Goal: Task Accomplishment & Management: Complete application form

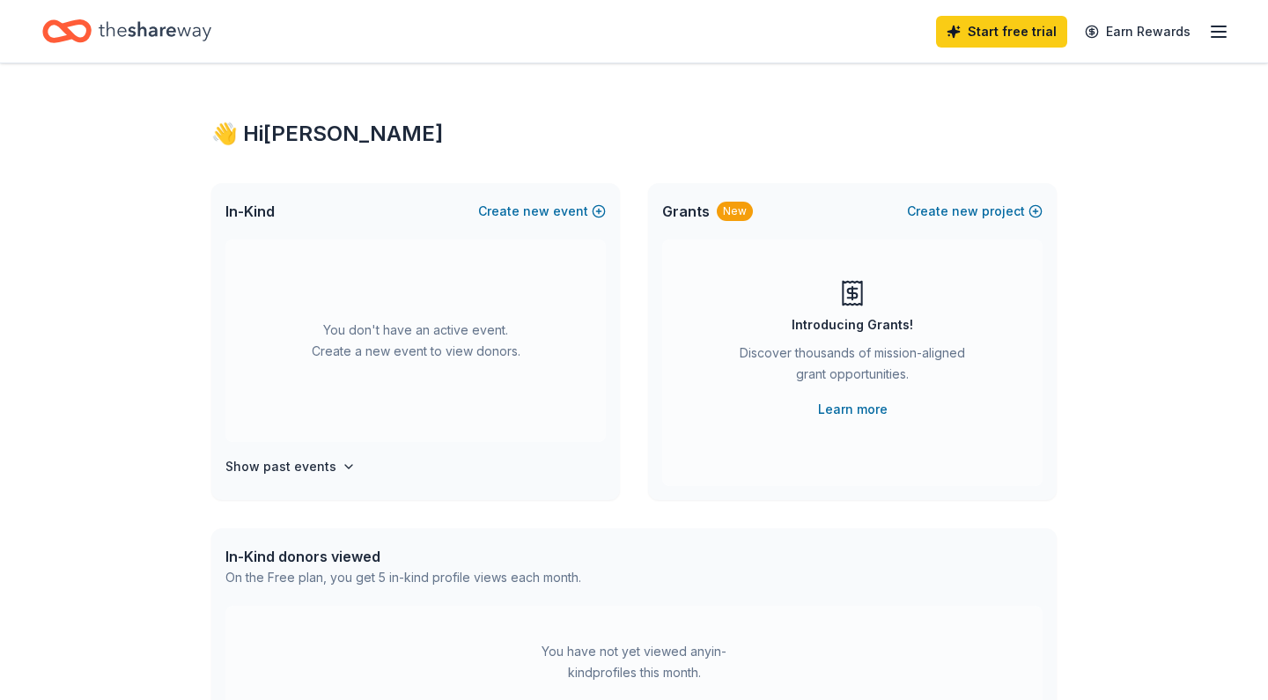
click at [1219, 29] on icon "button" at bounding box center [1218, 31] width 21 height 21
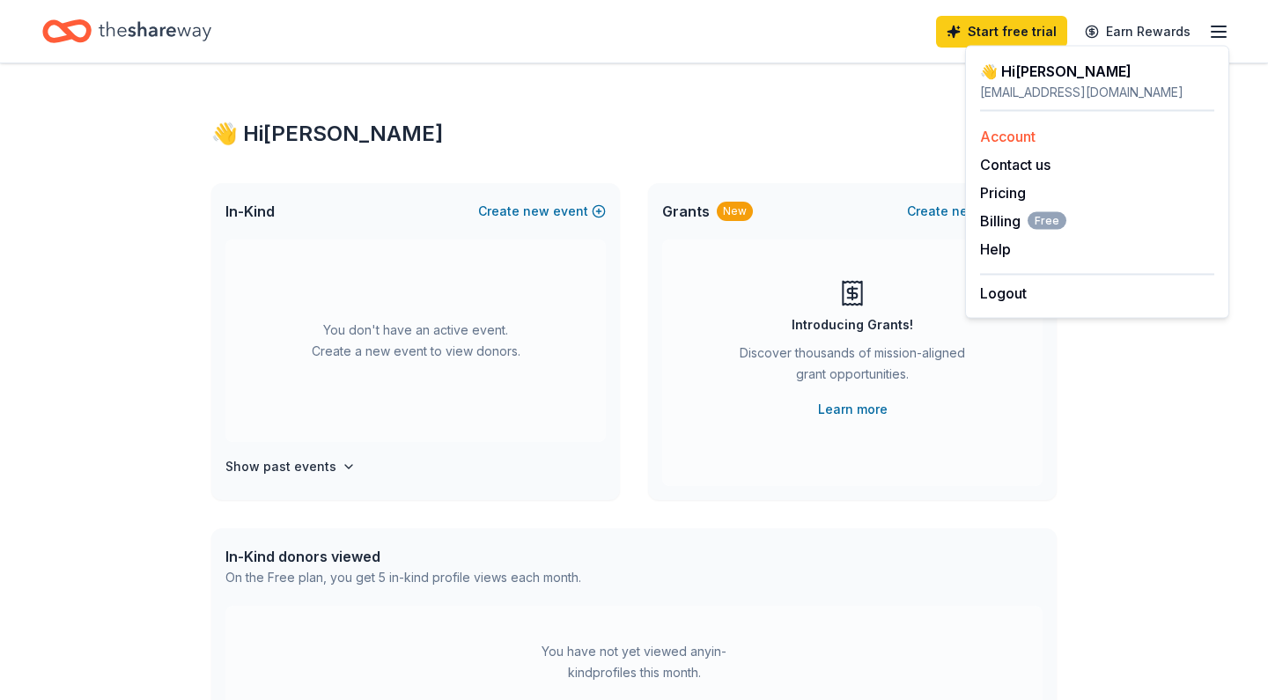
click at [997, 136] on link "Account" at bounding box center [1007, 137] width 55 height 18
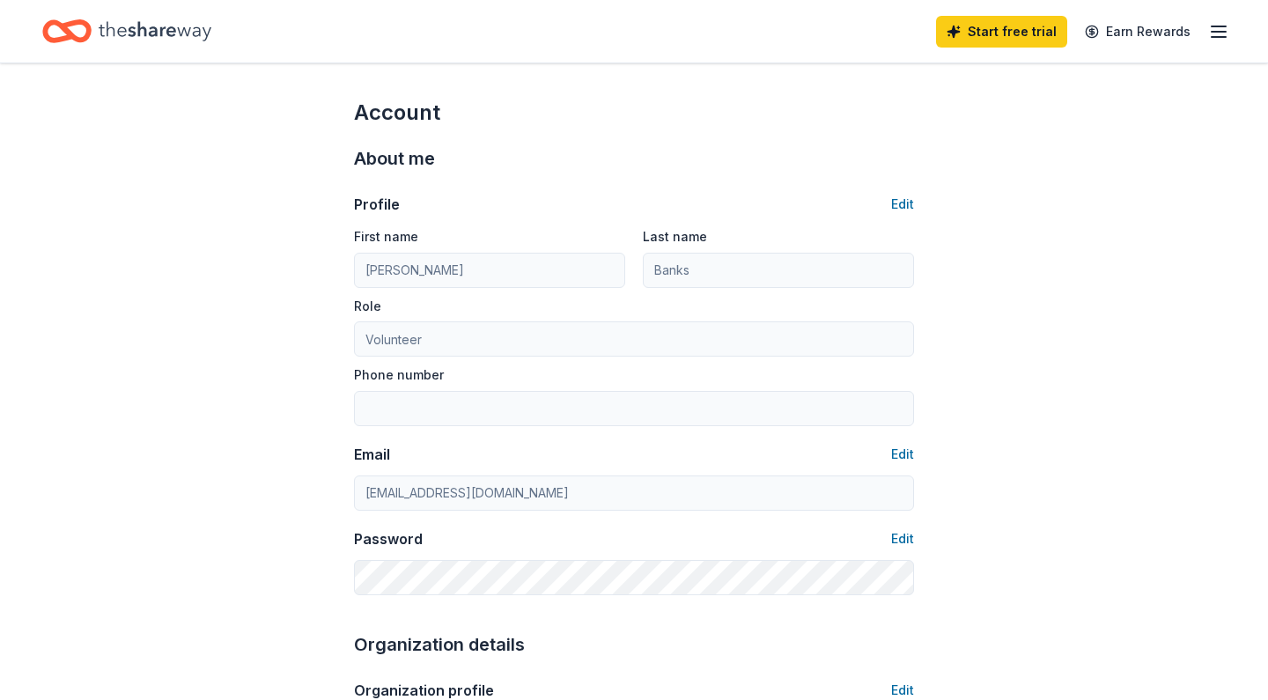
click at [65, 33] on icon "Home" at bounding box center [66, 31] width 49 height 41
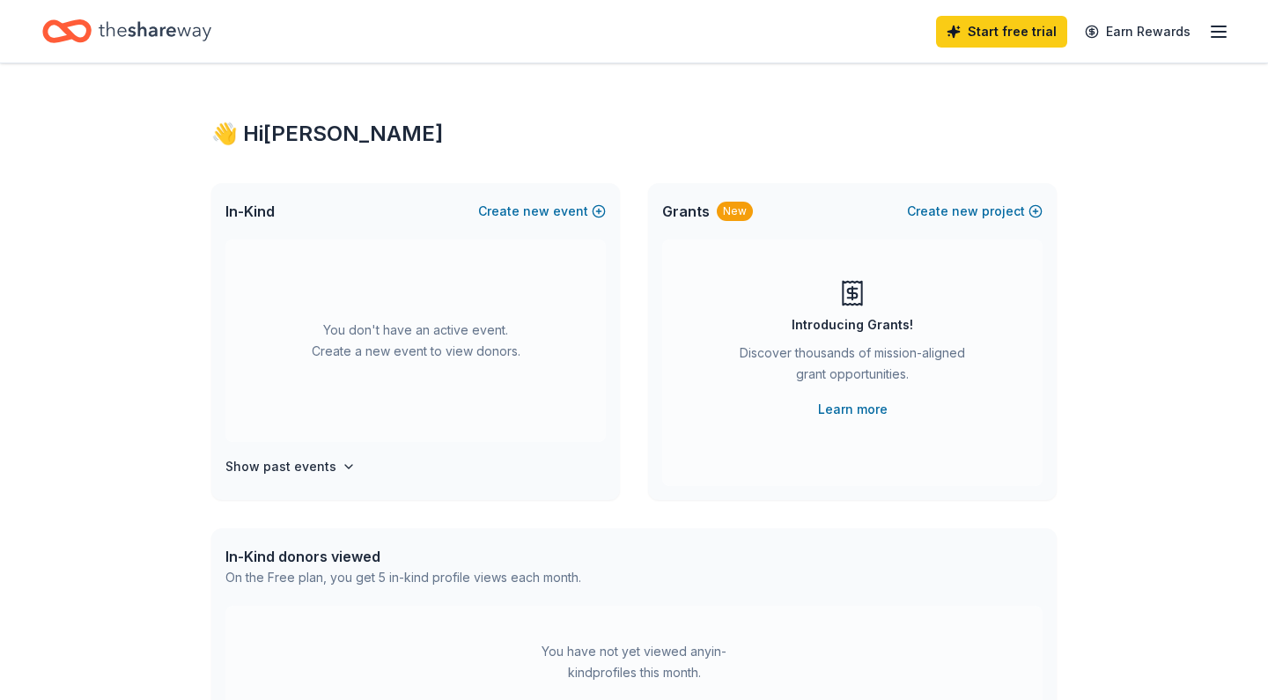
click at [1219, 33] on icon "button" at bounding box center [1218, 31] width 21 height 21
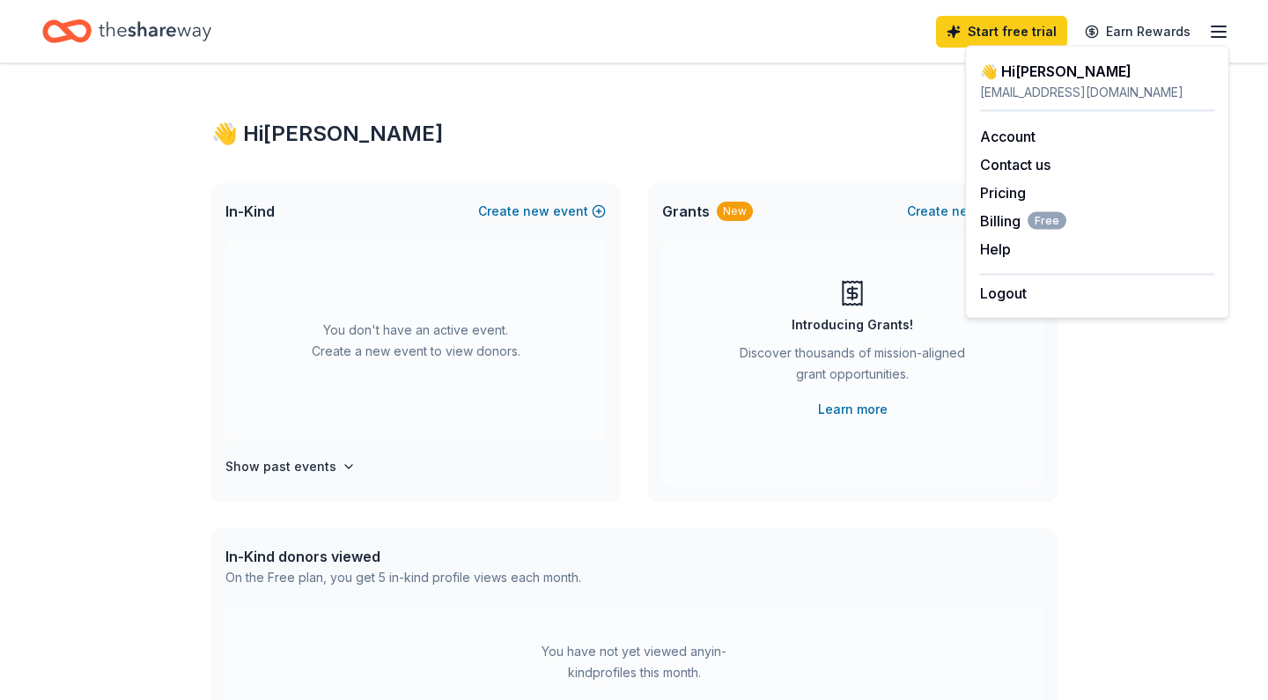
click at [1252, 104] on div "👋 Hi Vanessa In-Kind Create new event You don't have an active event. Create a …" at bounding box center [634, 577] width 1268 height 1028
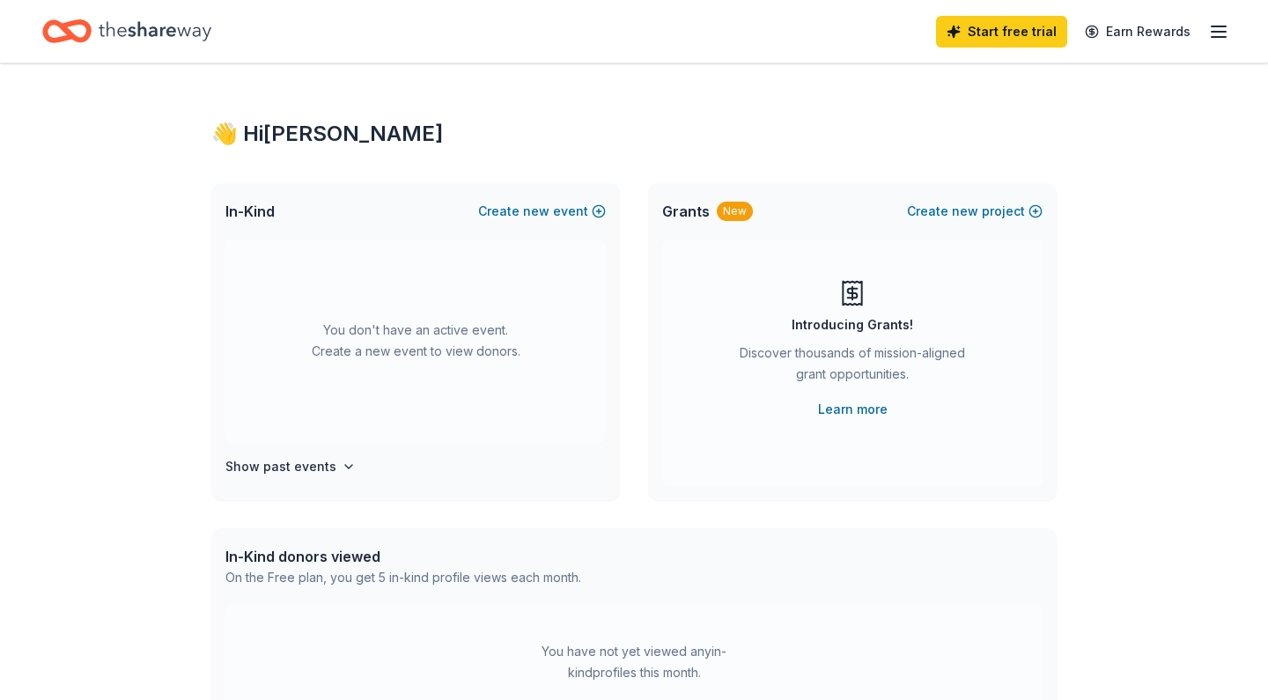
click at [122, 33] on icon "Home" at bounding box center [155, 31] width 113 height 36
click at [74, 29] on icon "Home" at bounding box center [66, 31] width 49 height 41
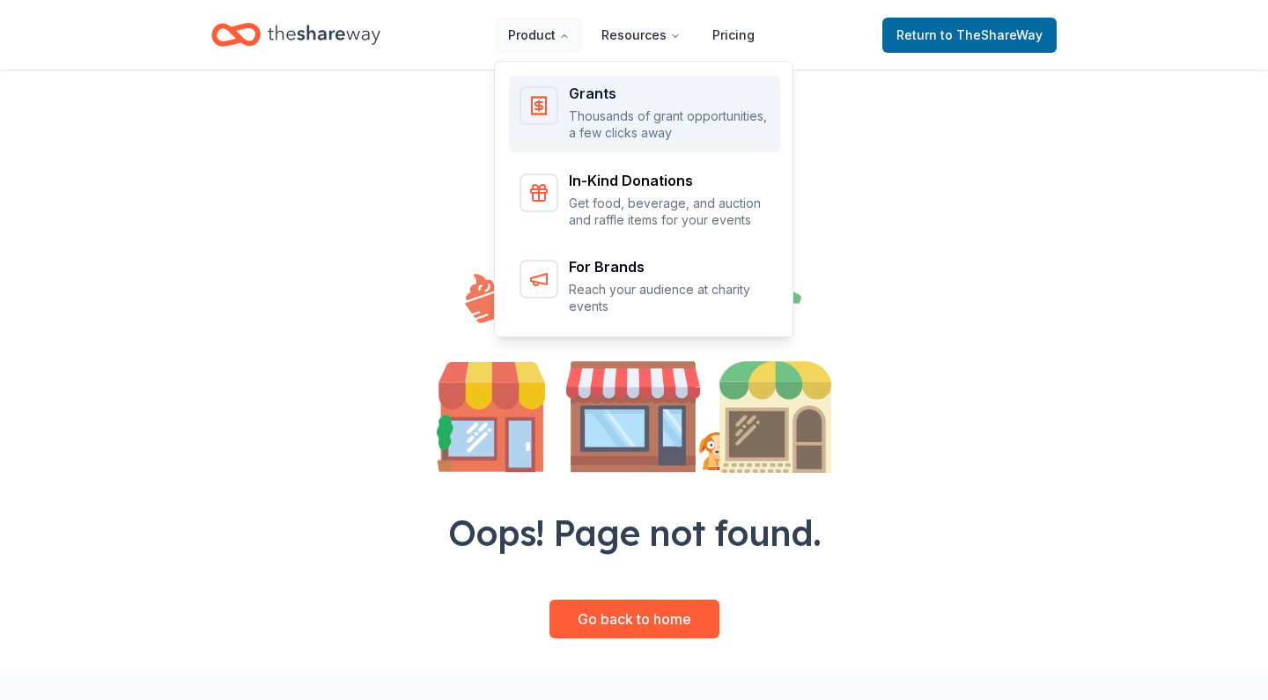
click at [551, 116] on div "Main" at bounding box center [538, 105] width 39 height 39
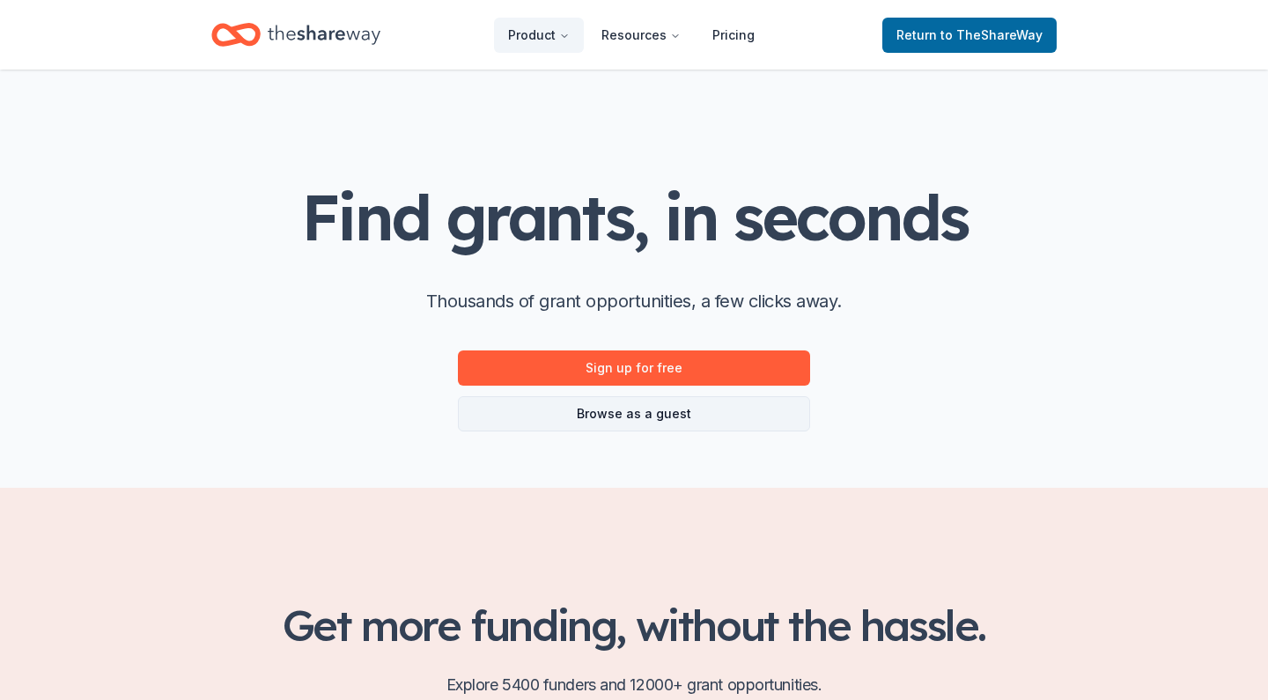
click at [540, 419] on link "Browse as a guest" at bounding box center [634, 413] width 352 height 35
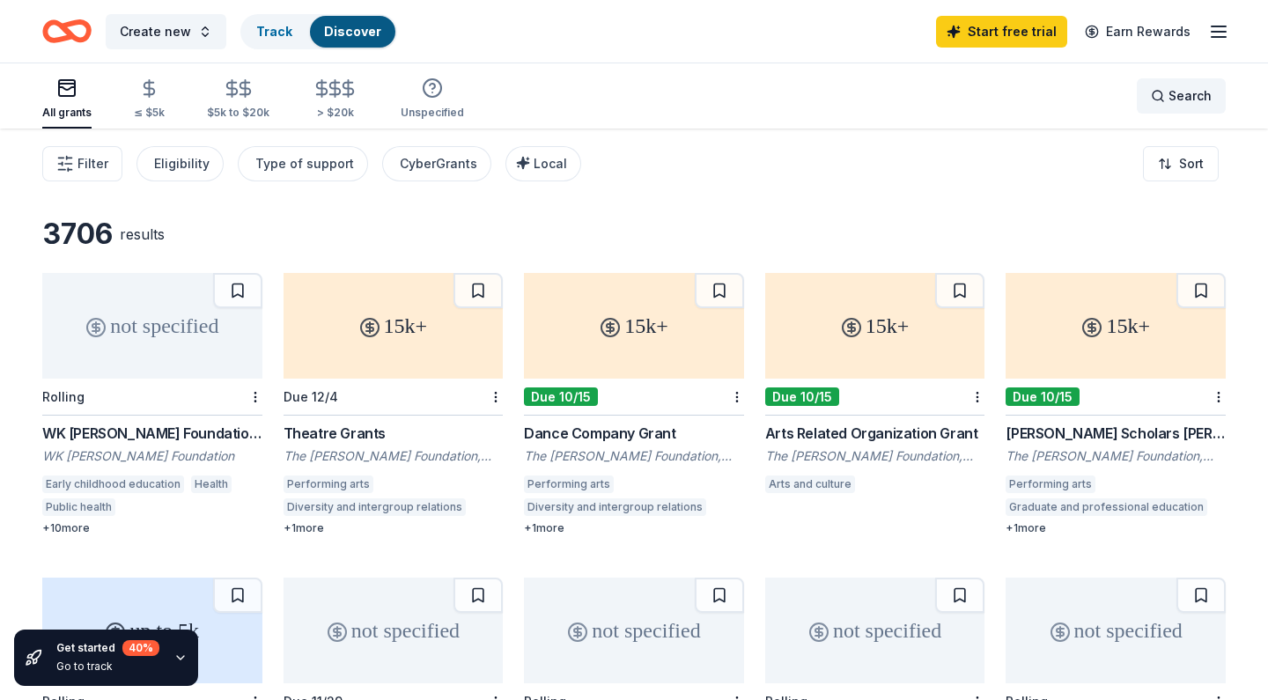
click at [1203, 99] on span "Search" at bounding box center [1189, 95] width 43 height 21
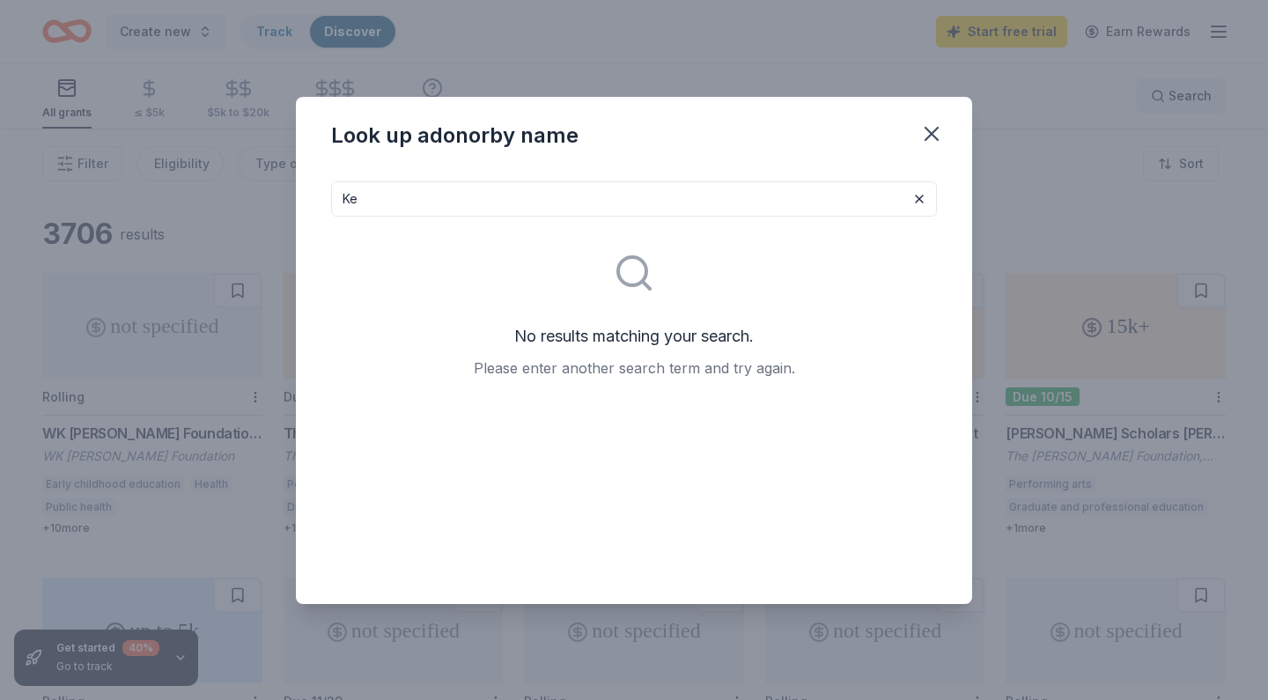
type input "K"
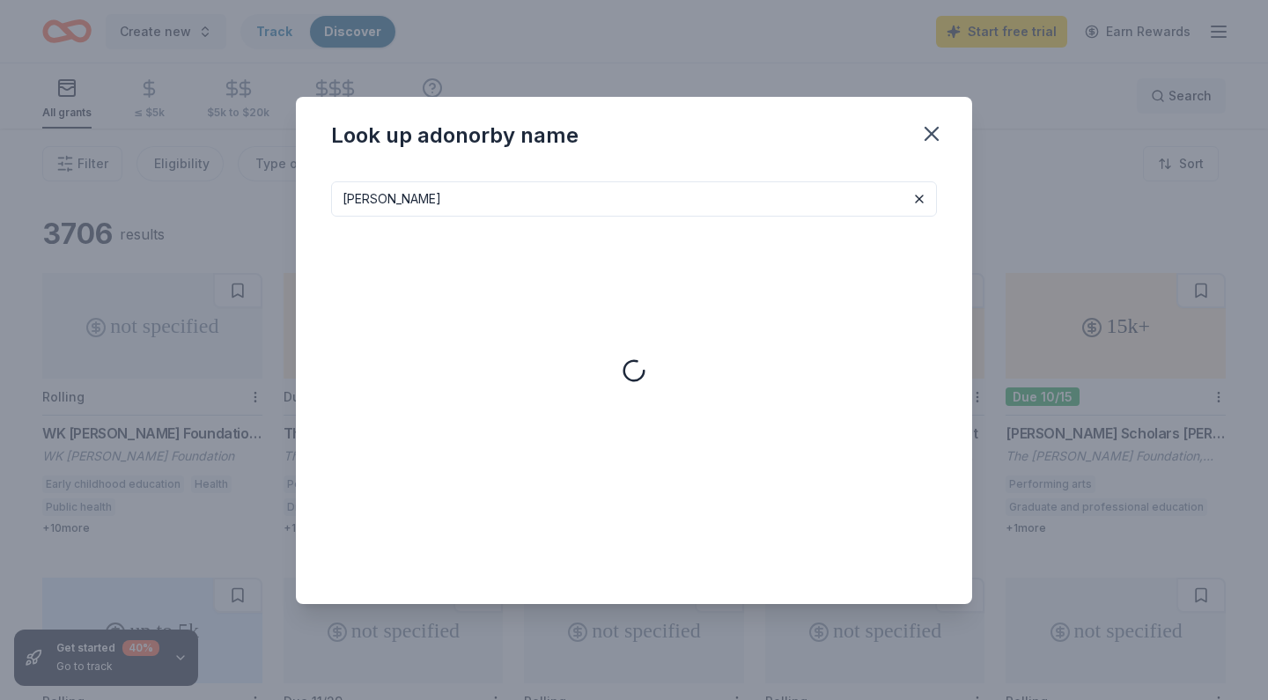
type input "portillo's"
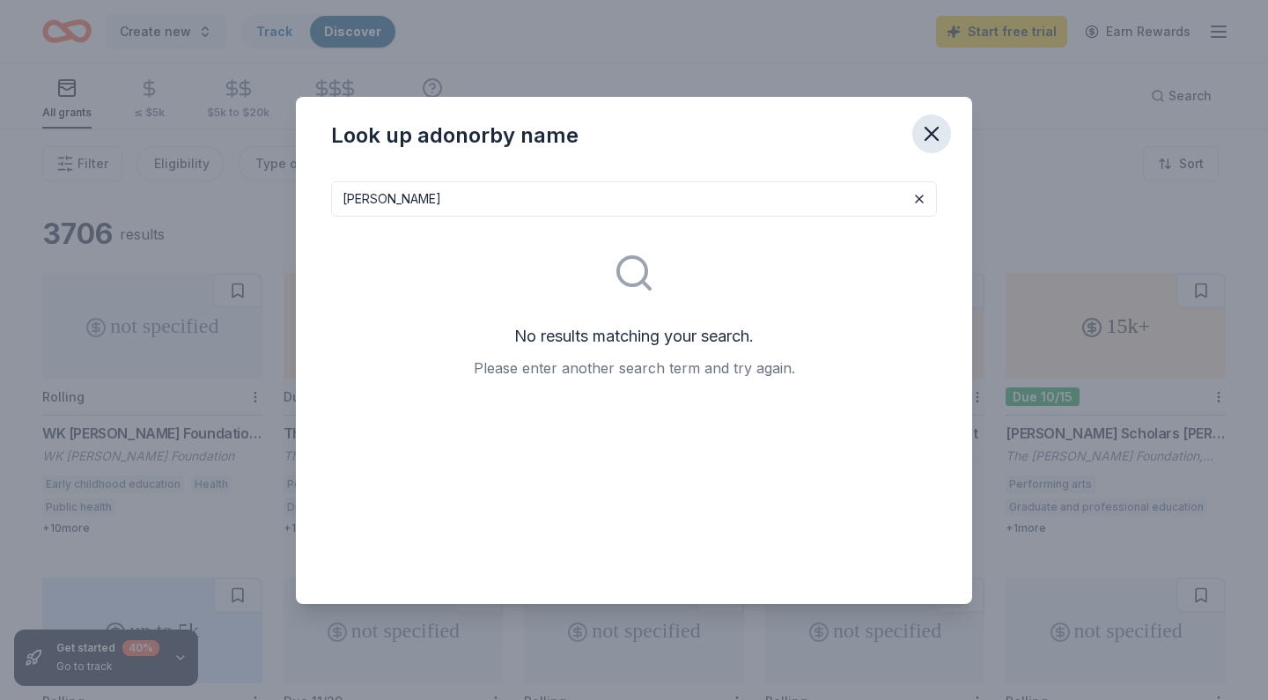
click at [927, 136] on icon "button" at bounding box center [931, 133] width 25 height 25
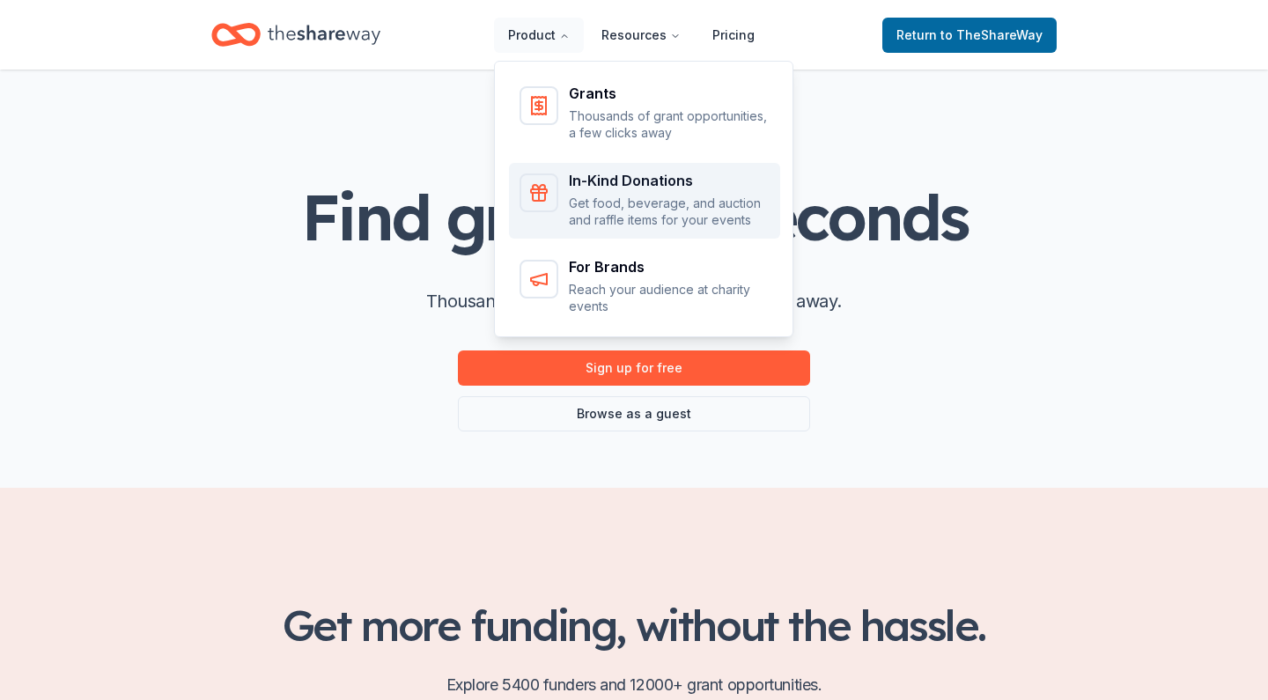
click at [618, 208] on p "Get food, beverage, and auction and raffle items for your events" at bounding box center [669, 212] width 201 height 34
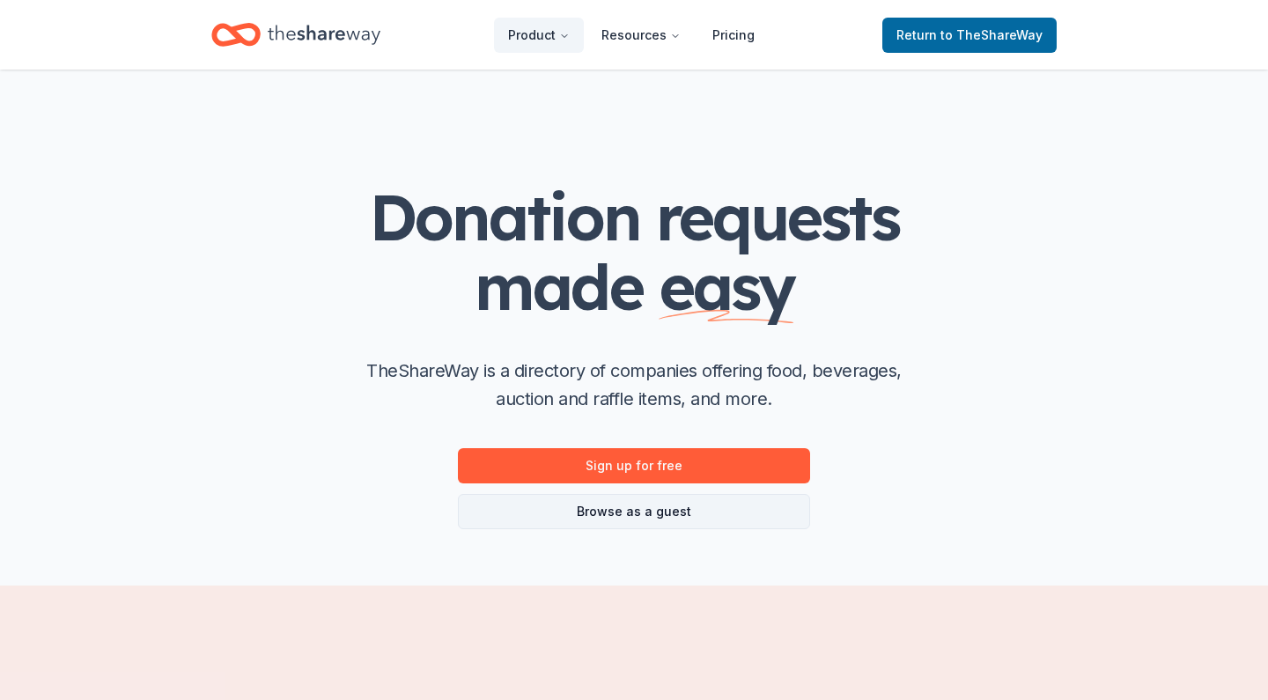
click at [625, 515] on link "Browse as a guest" at bounding box center [634, 511] width 352 height 35
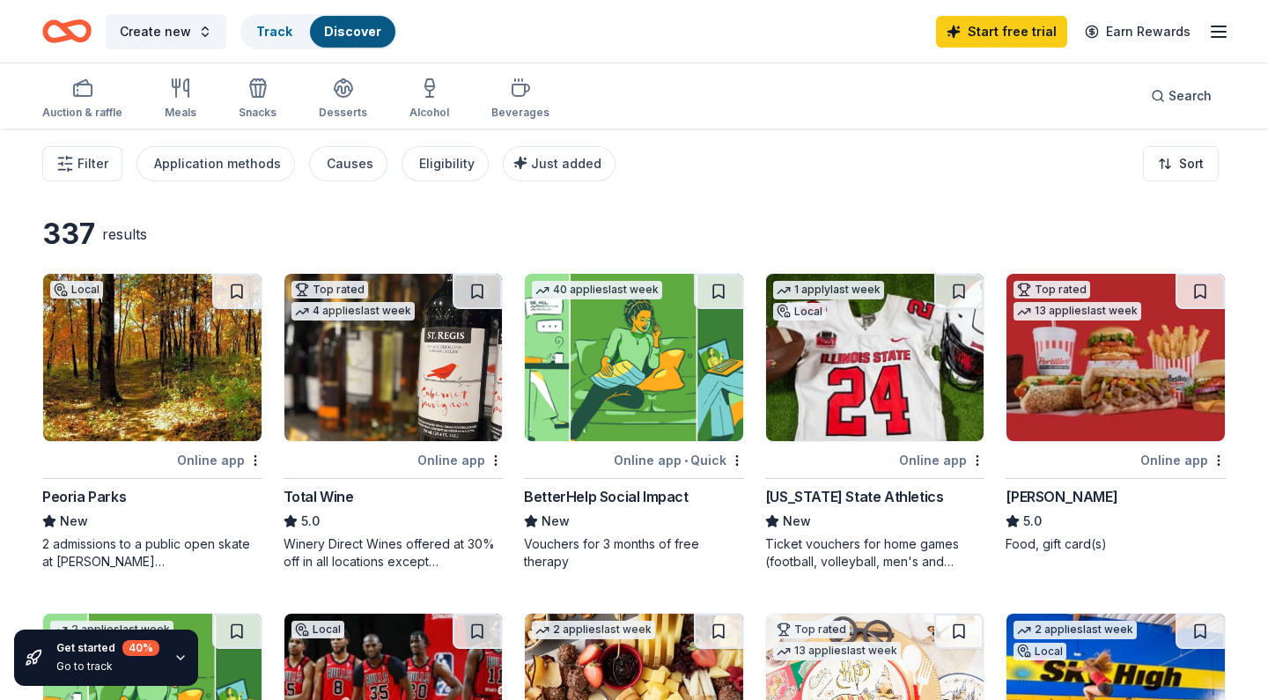
click at [1183, 460] on div "Online app" at bounding box center [1182, 460] width 85 height 22
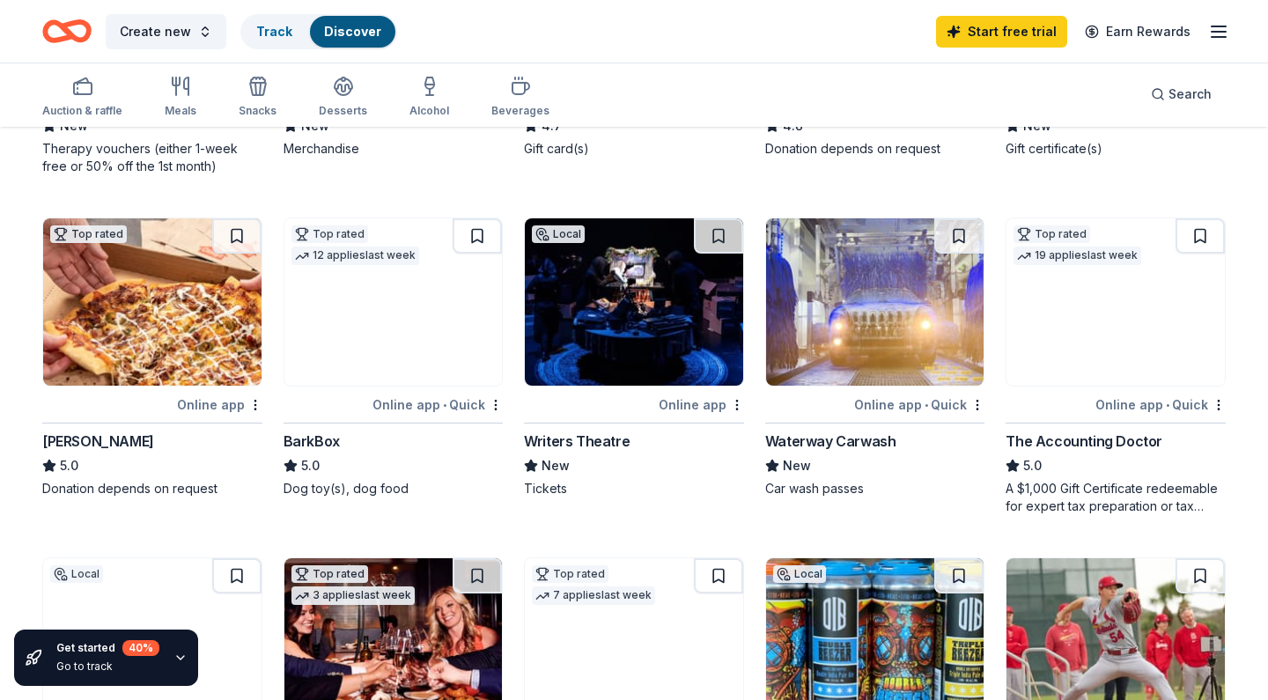
scroll to position [755, 0]
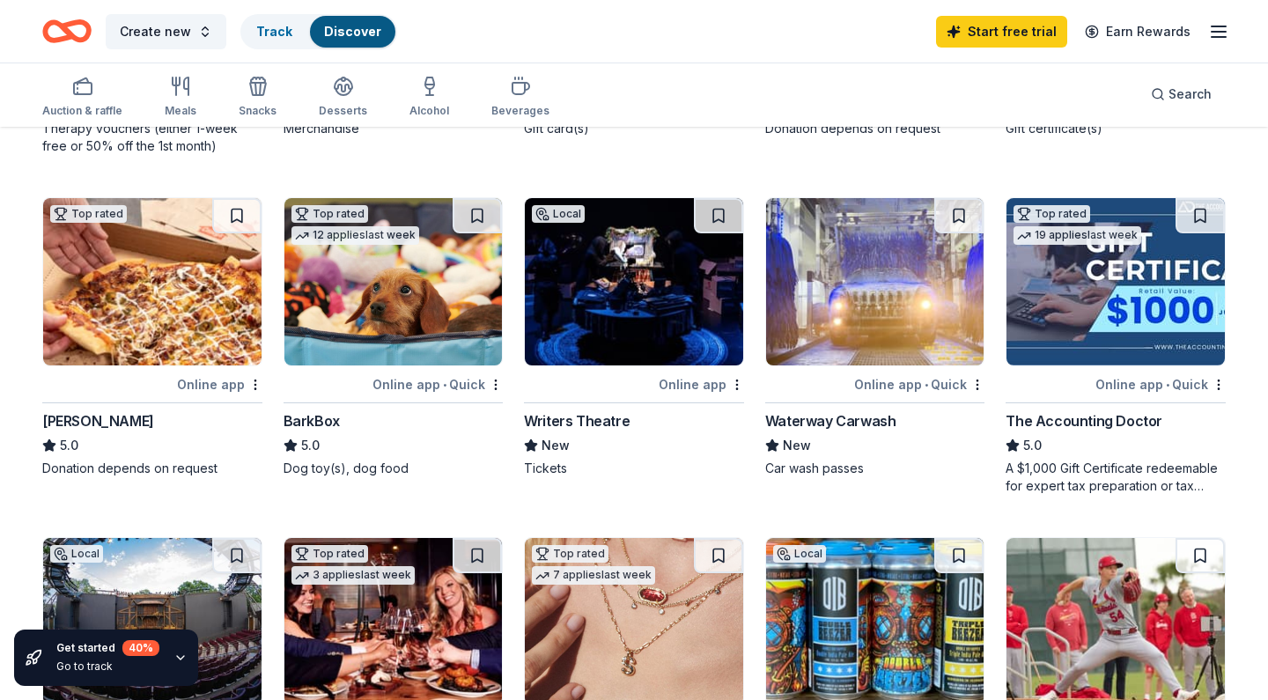
click at [231, 385] on div "Online app" at bounding box center [219, 384] width 85 height 22
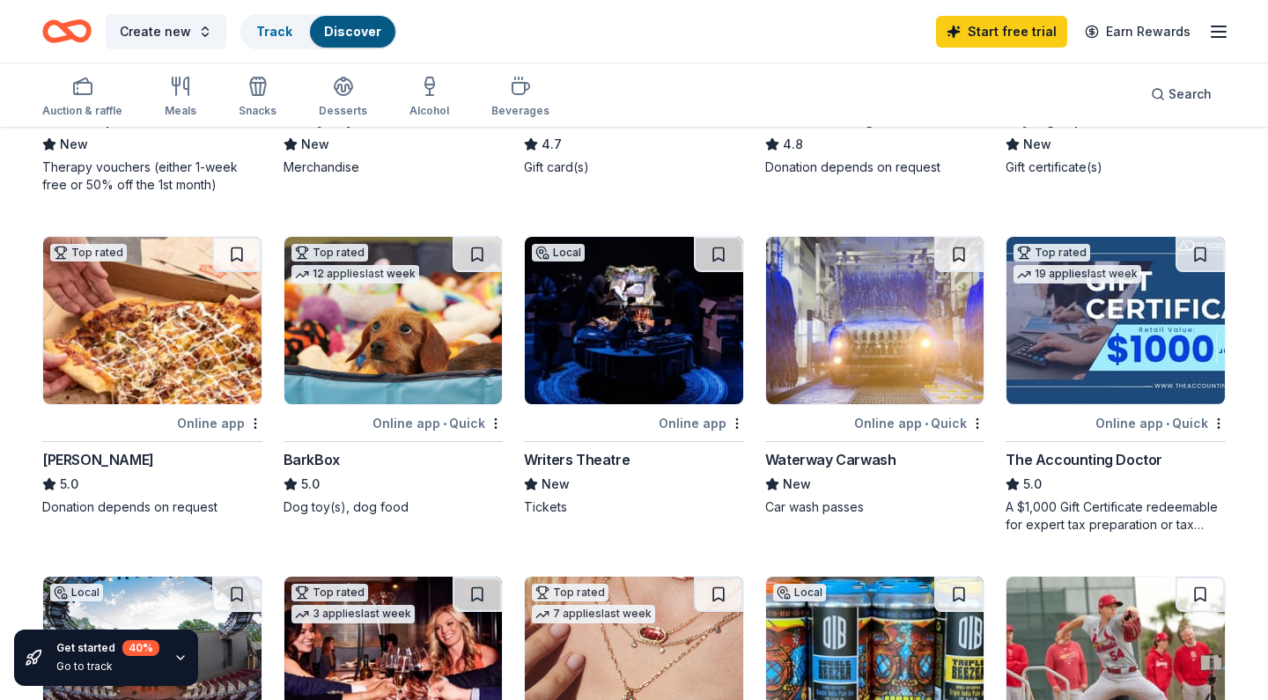
scroll to position [716, 0]
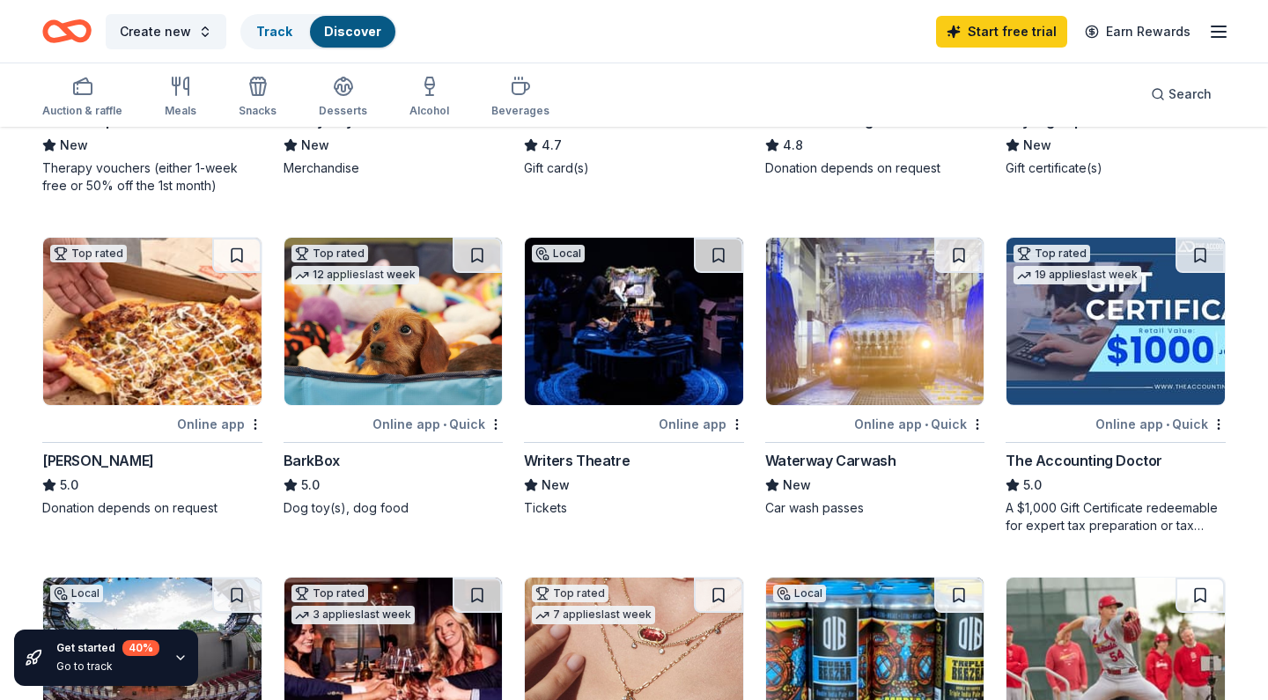
click at [408, 423] on div "Online app • Quick" at bounding box center [437, 424] width 130 height 22
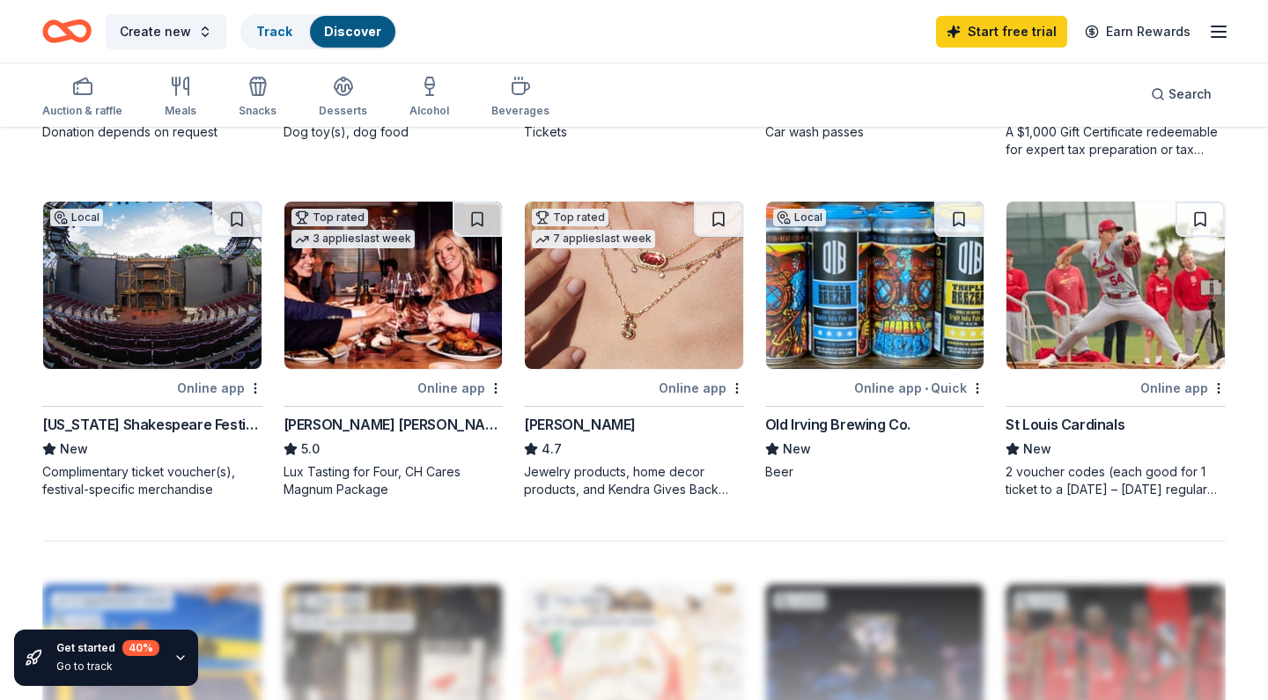
scroll to position [1101, 0]
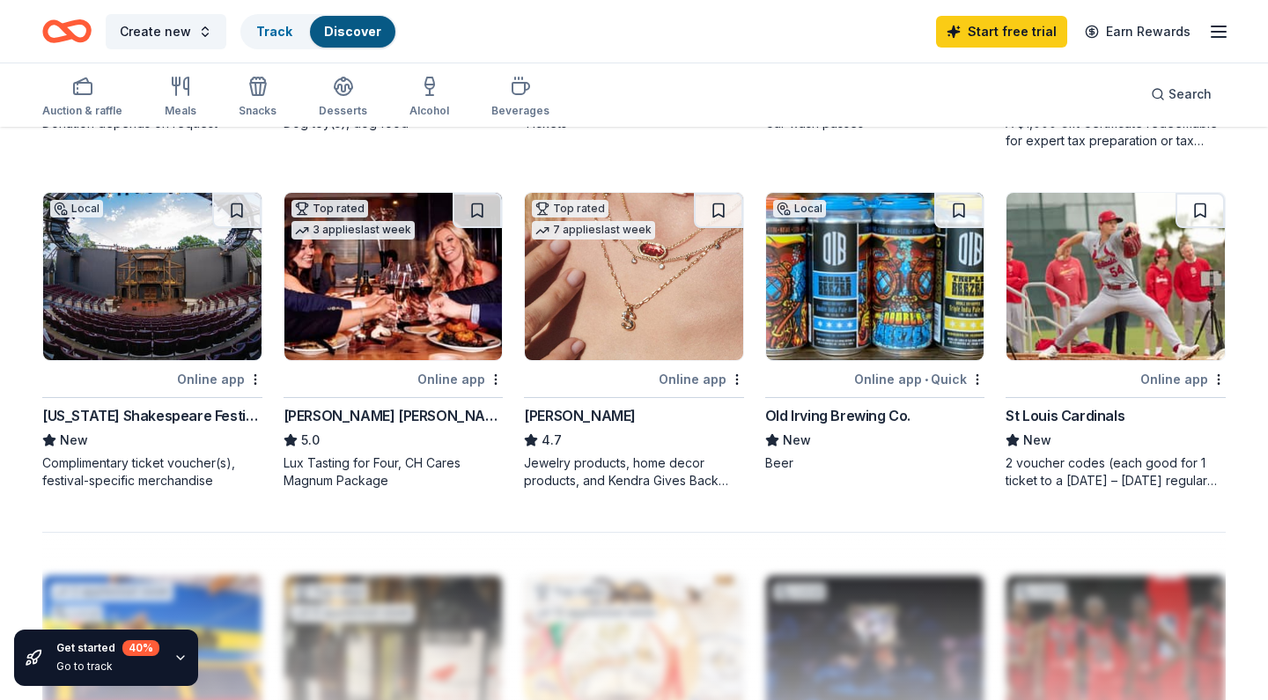
click at [686, 382] on div "Online app" at bounding box center [701, 379] width 85 height 22
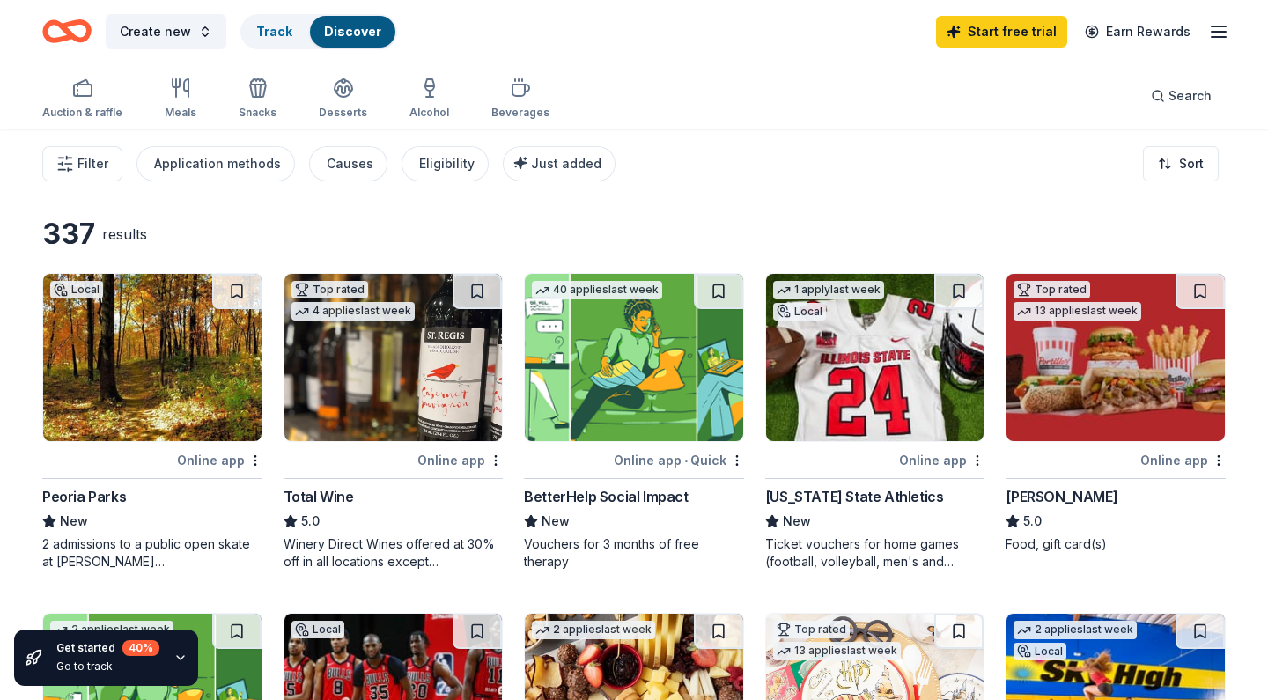
scroll to position [0, 0]
click at [942, 459] on div "Online app" at bounding box center [941, 460] width 85 height 22
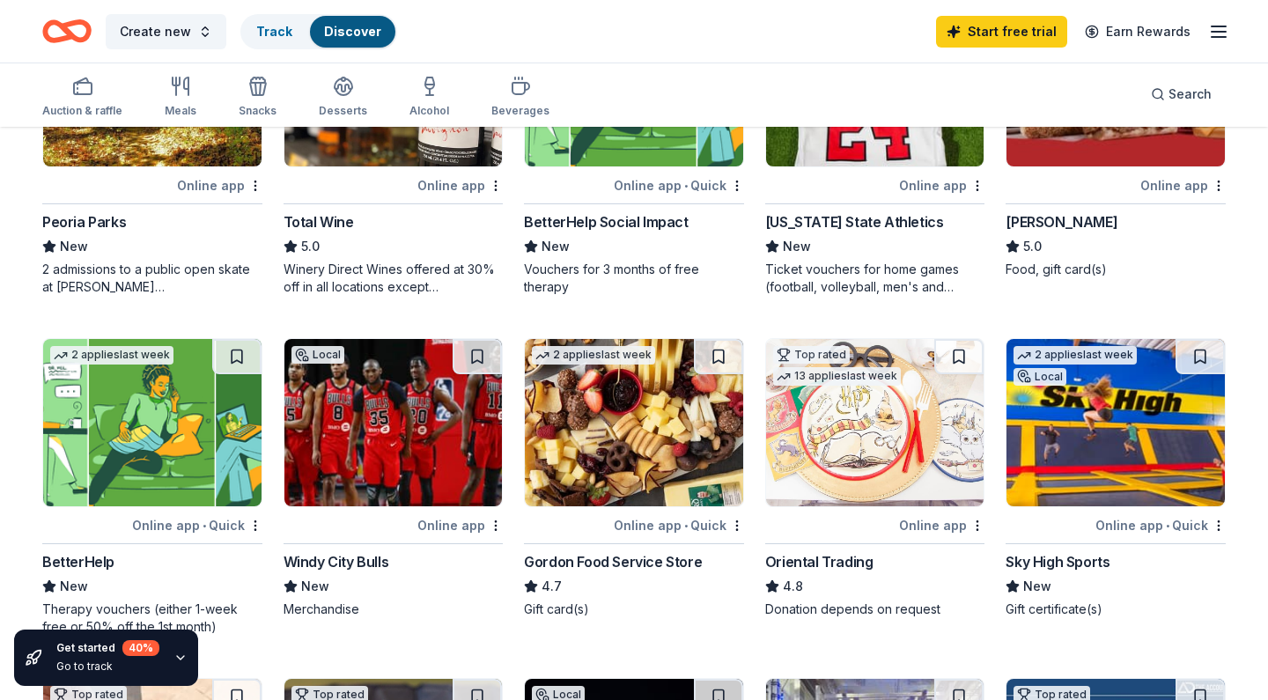
scroll to position [276, 0]
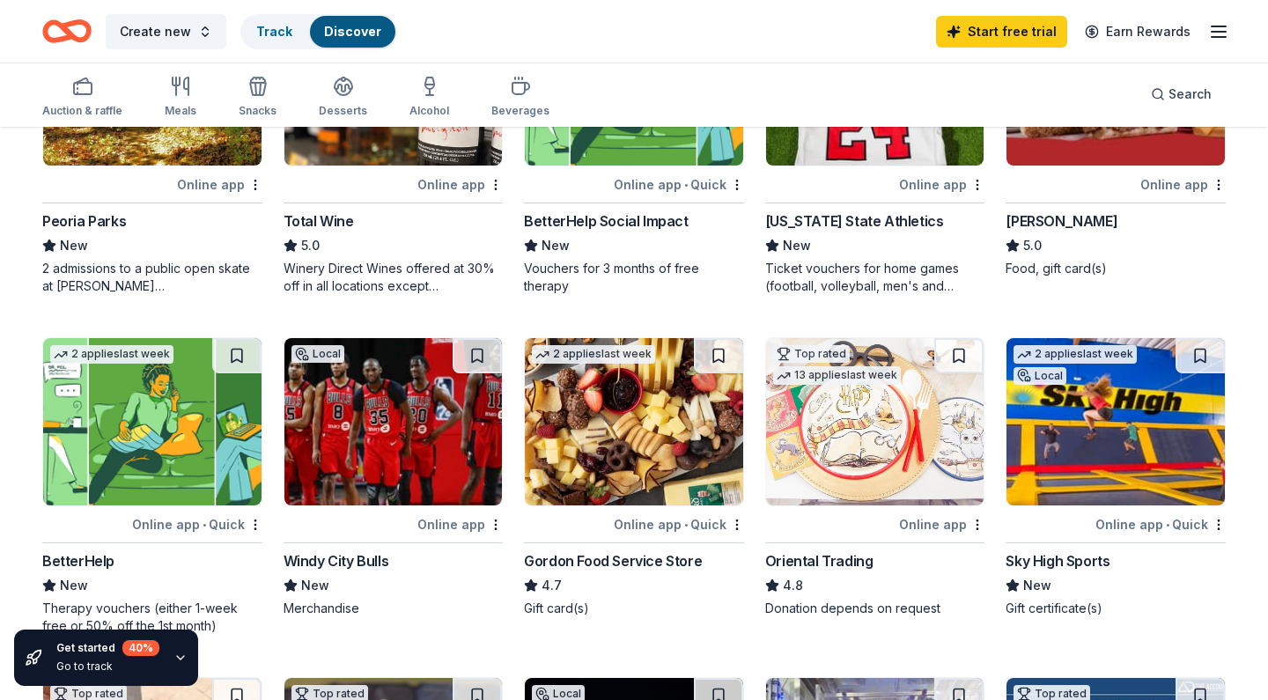
click at [953, 522] on div "Online app" at bounding box center [941, 524] width 85 height 22
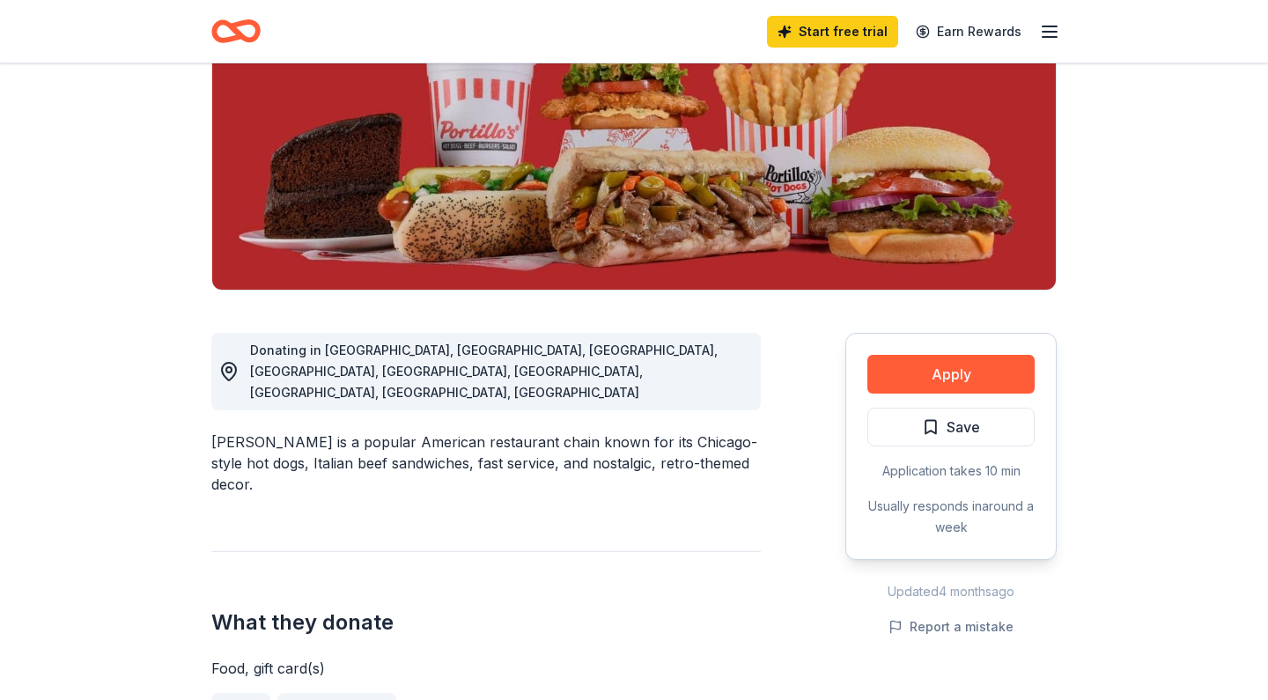
scroll to position [276, 0]
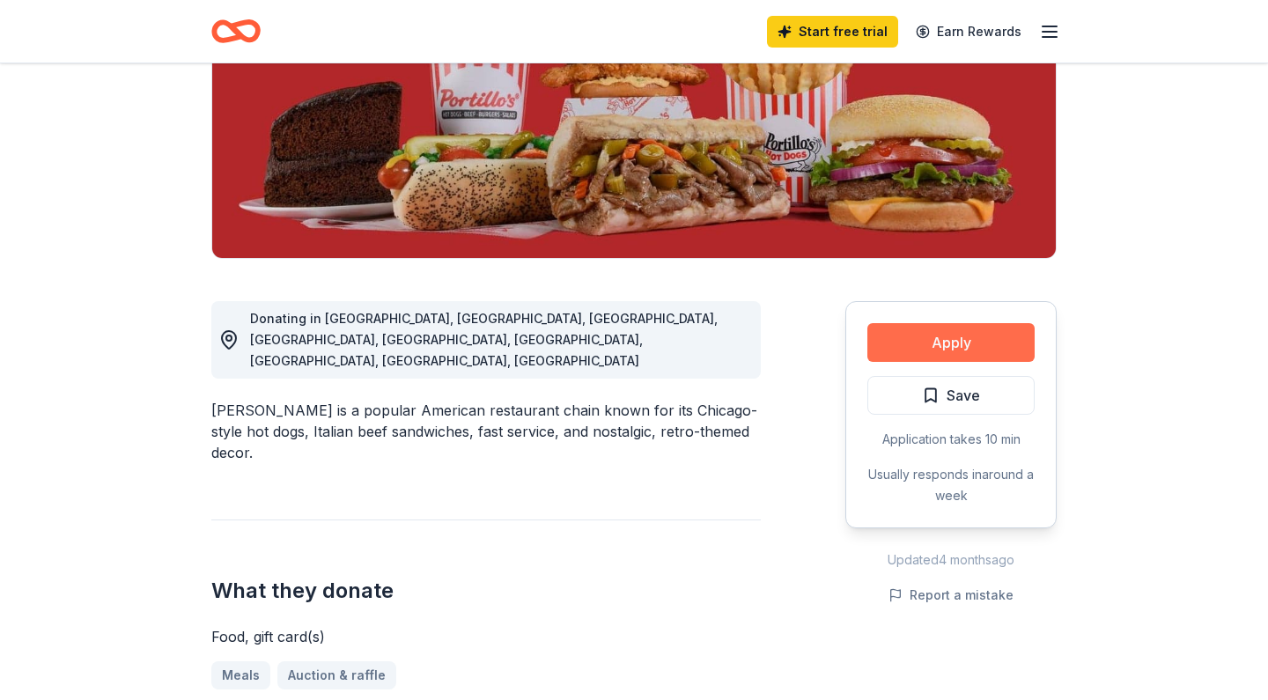
click at [1008, 343] on button "Apply" at bounding box center [950, 342] width 167 height 39
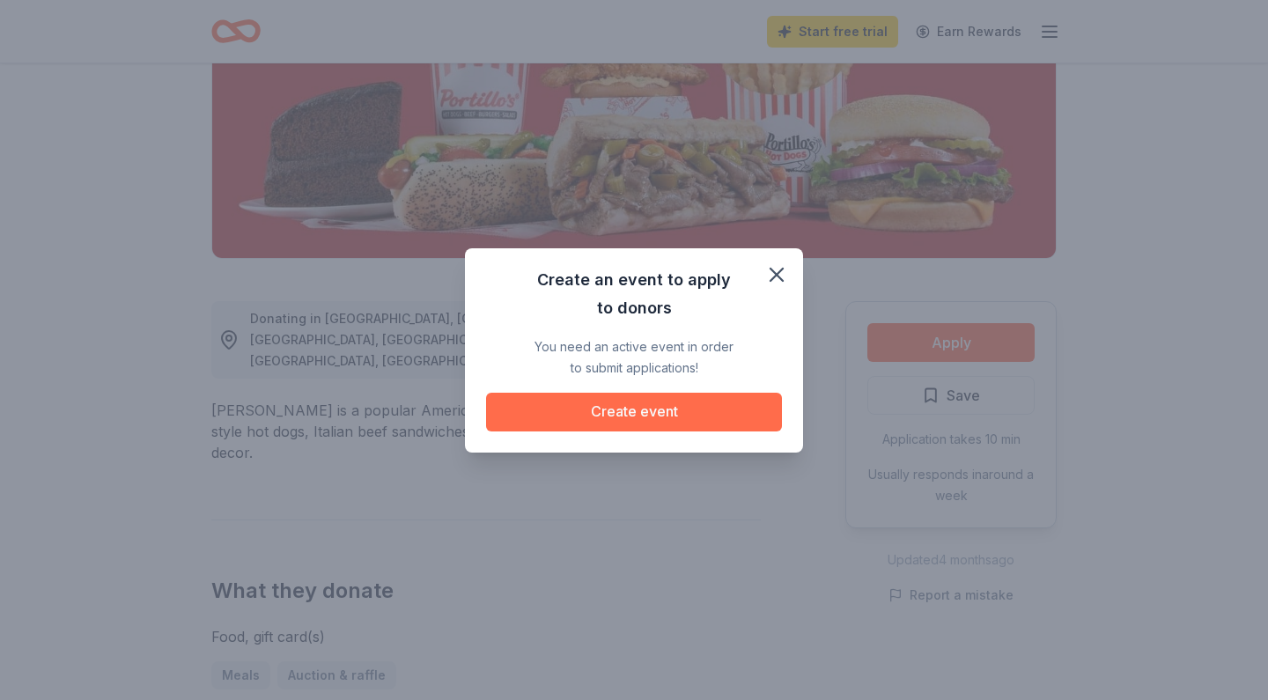
click at [739, 416] on button "Create event" at bounding box center [634, 412] width 296 height 39
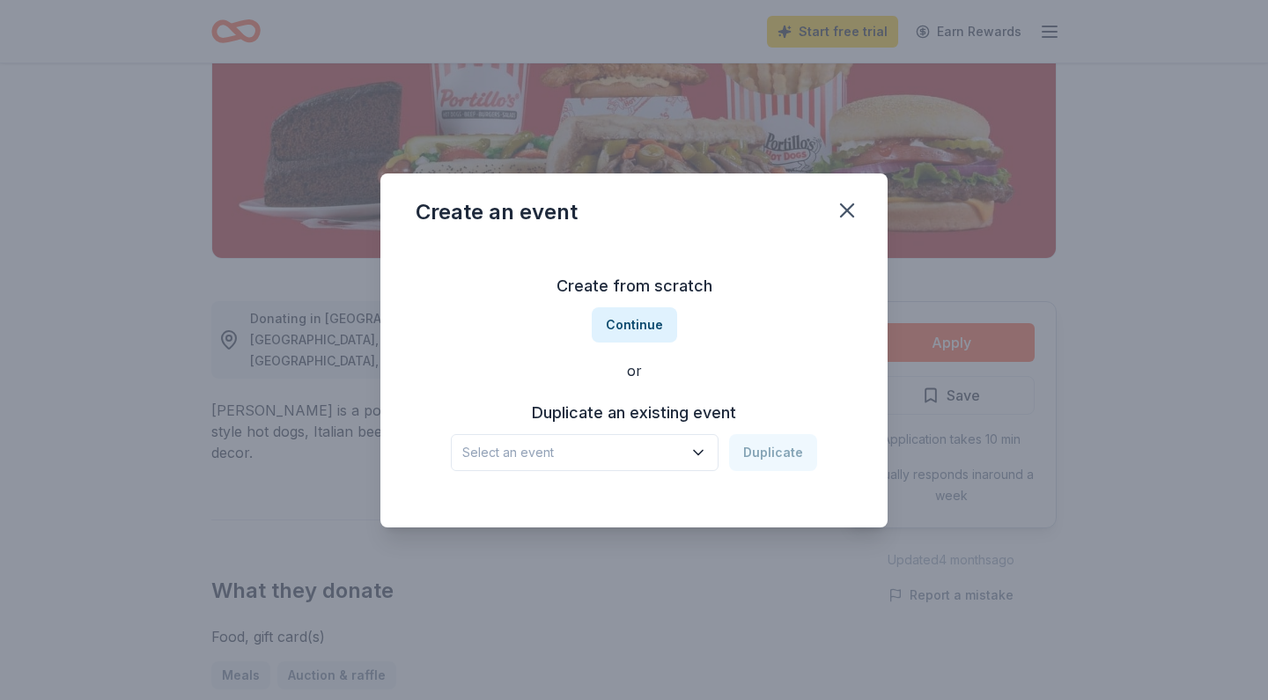
click at [697, 453] on icon "button" at bounding box center [698, 453] width 18 height 18
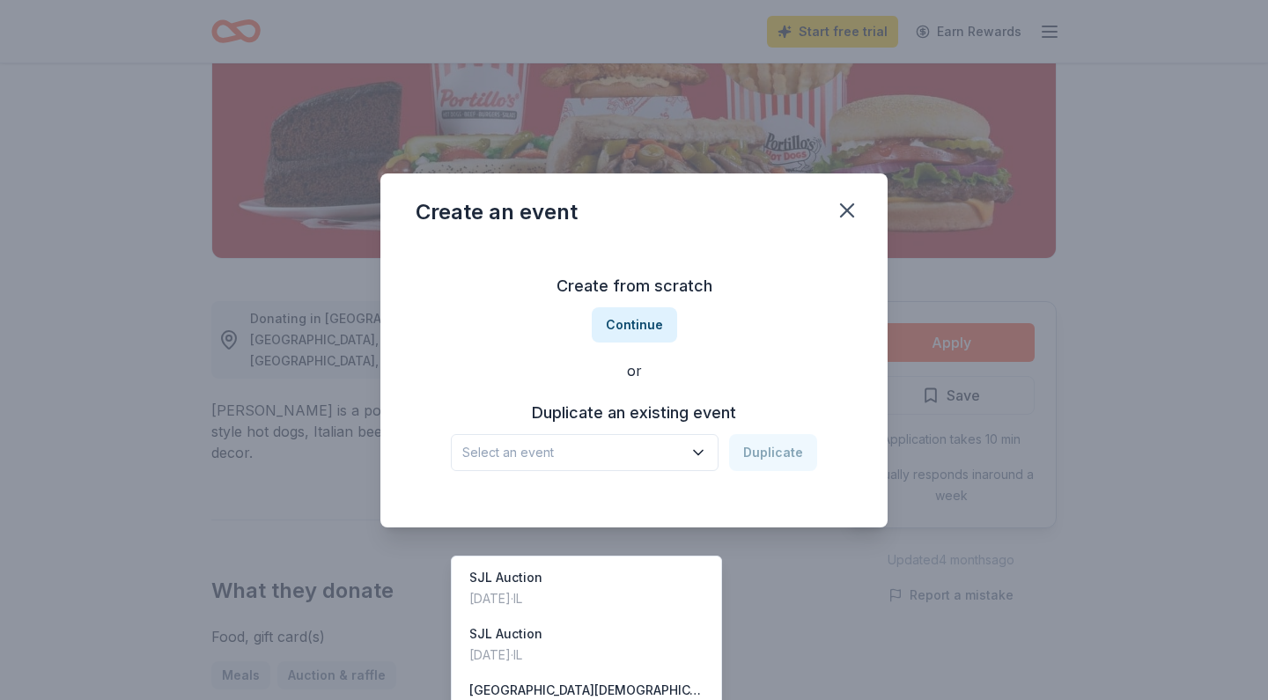
click at [654, 320] on div "Create from scratch Continue or Duplicate an existing event Select an event Dup…" at bounding box center [634, 371] width 437 height 255
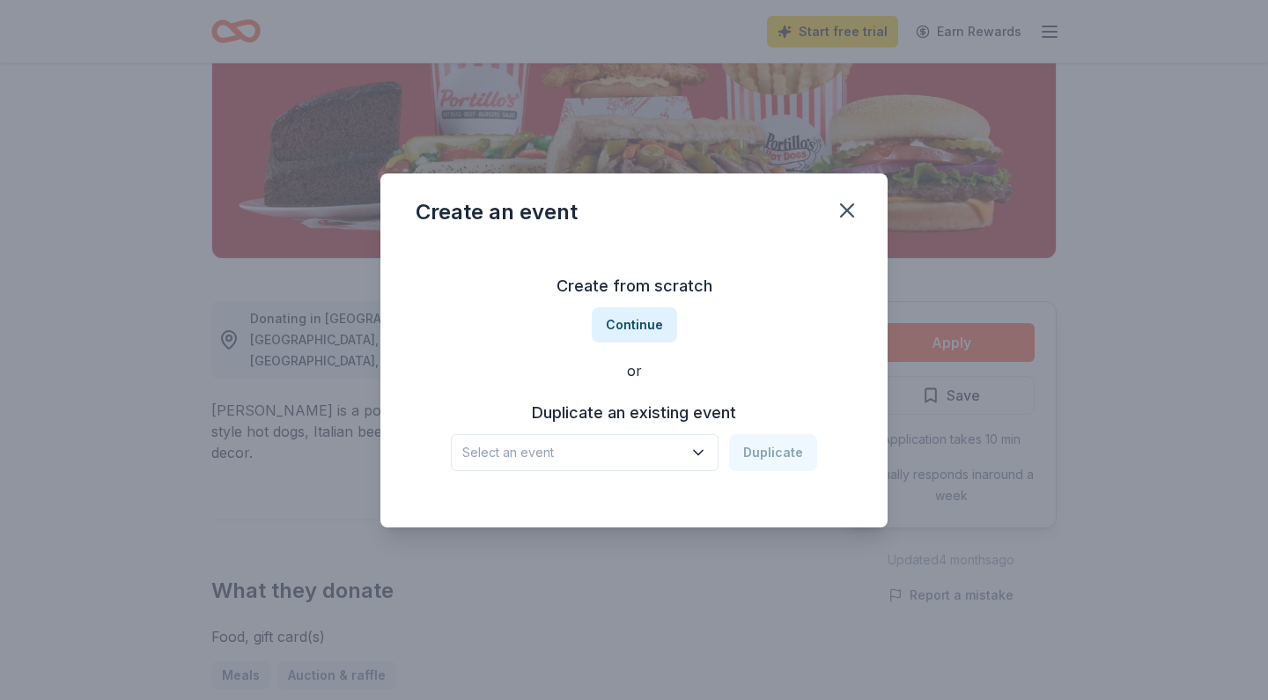
click at [654, 320] on button "Continue" at bounding box center [634, 324] width 85 height 35
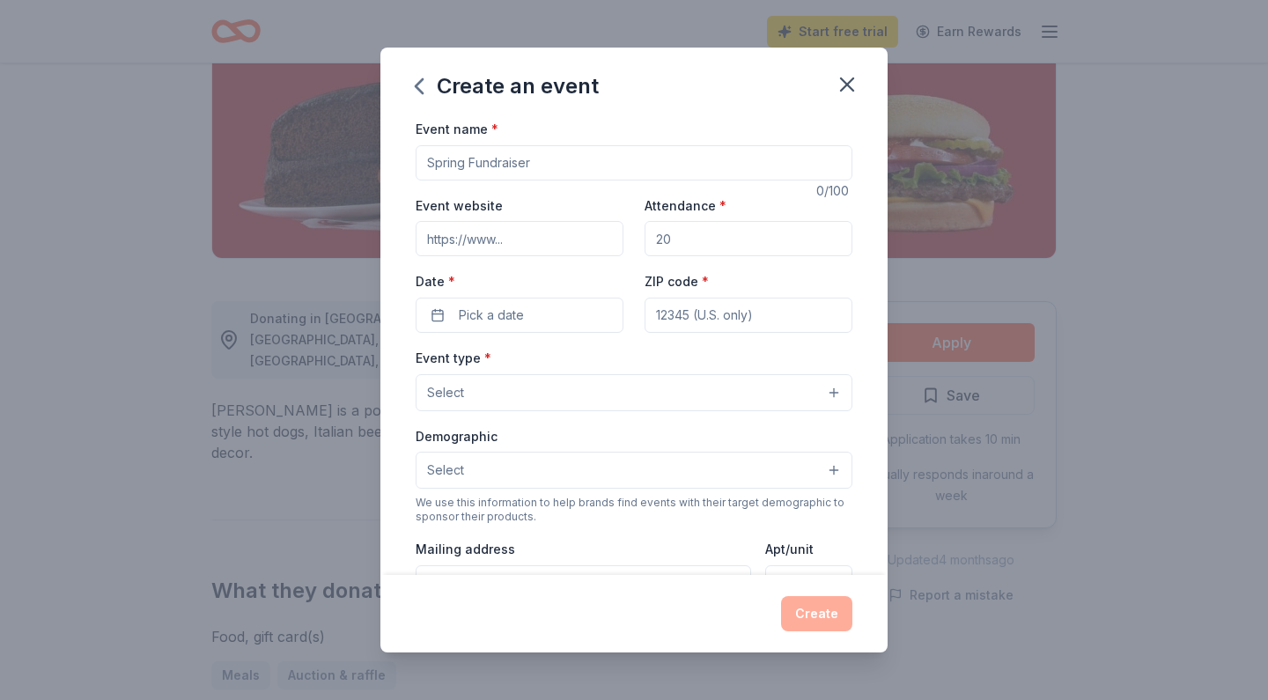
click at [595, 162] on input "Event name *" at bounding box center [634, 162] width 437 height 35
type input "St. [PERSON_NAME]'s Annual Auction"
click at [741, 243] on input "Attendance *" at bounding box center [748, 238] width 208 height 35
type input "400"
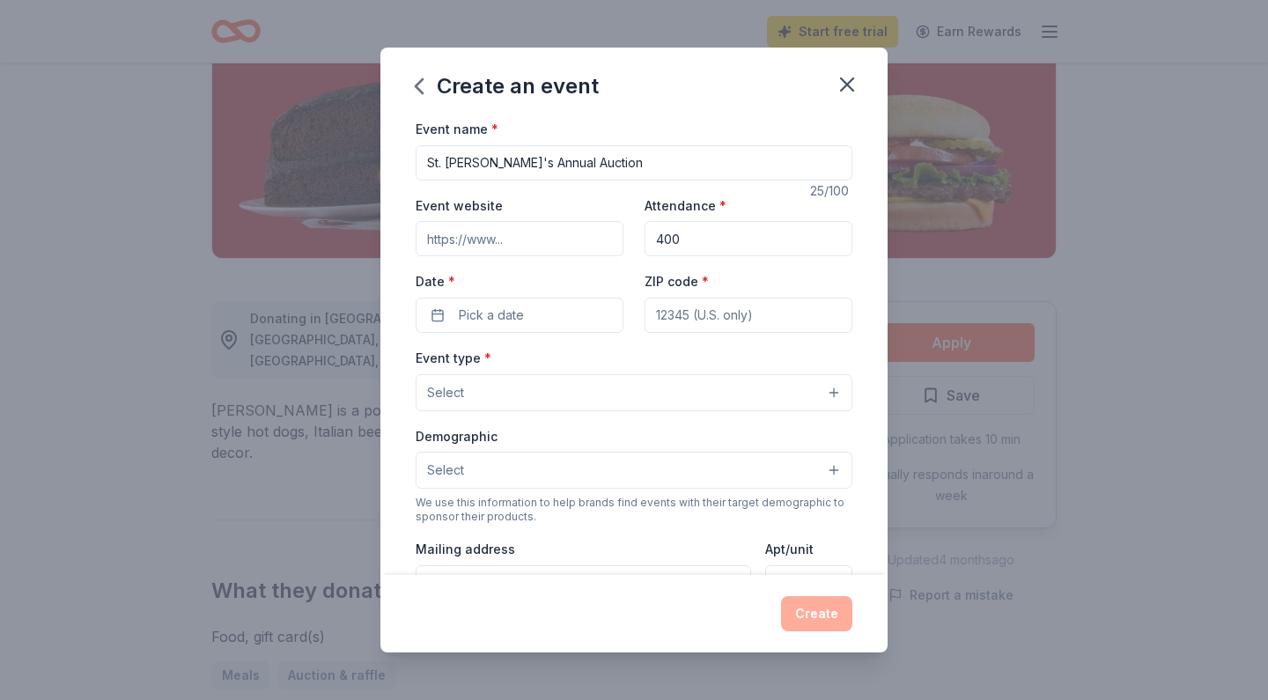
click at [563, 236] on input "Event website" at bounding box center [520, 238] width 208 height 35
click at [557, 313] on button "Pick a date" at bounding box center [520, 315] width 208 height 35
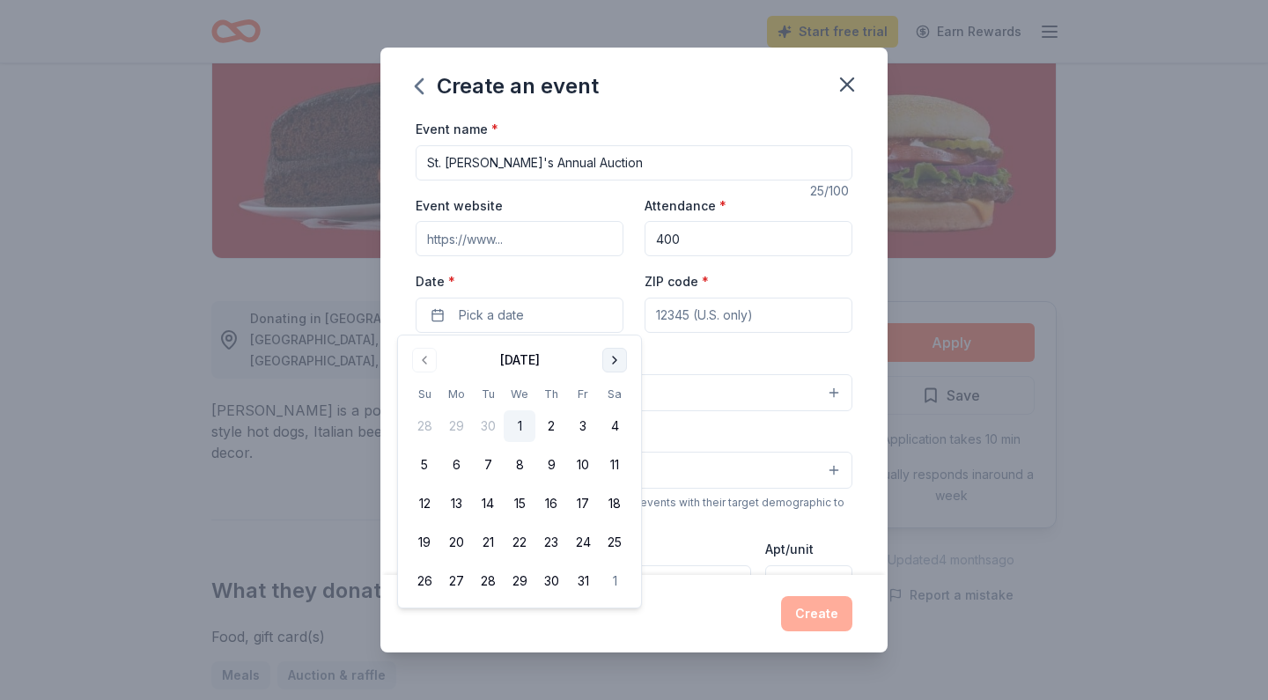
click at [615, 360] on button "Go to next month" at bounding box center [614, 360] width 25 height 25
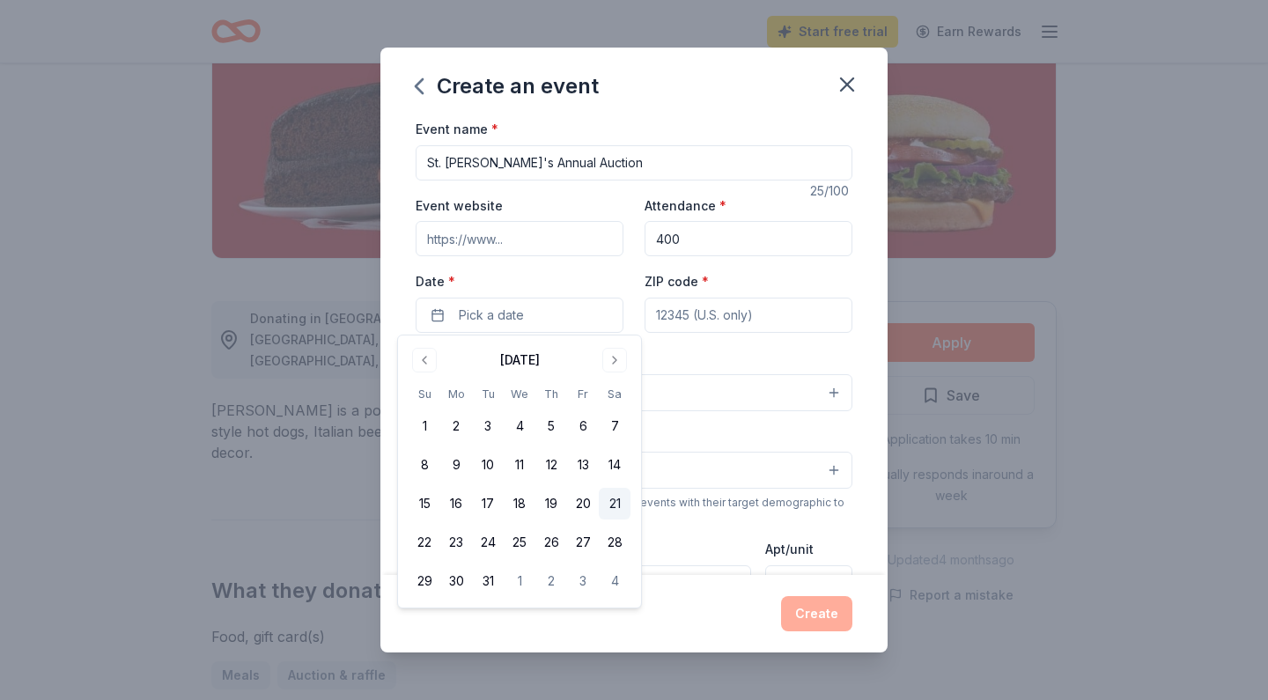
click at [616, 502] on button "21" at bounding box center [615, 504] width 32 height 32
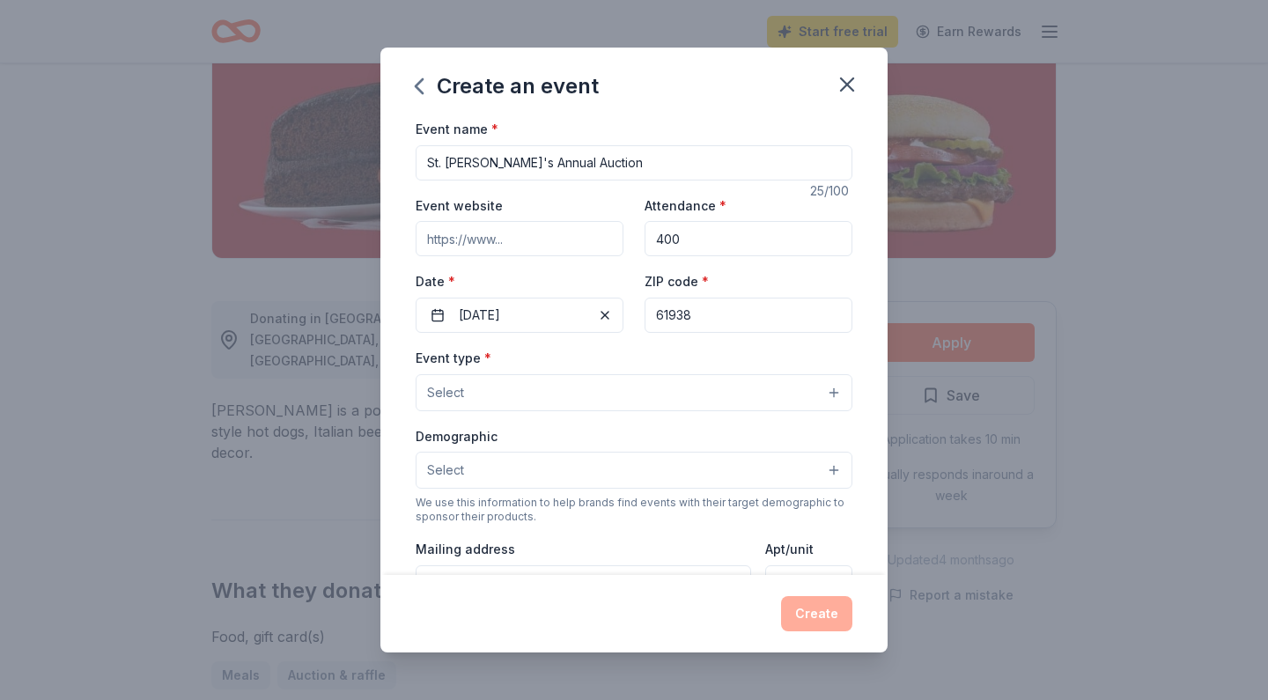
type input "61938"
click at [745, 394] on button "Select" at bounding box center [634, 392] width 437 height 37
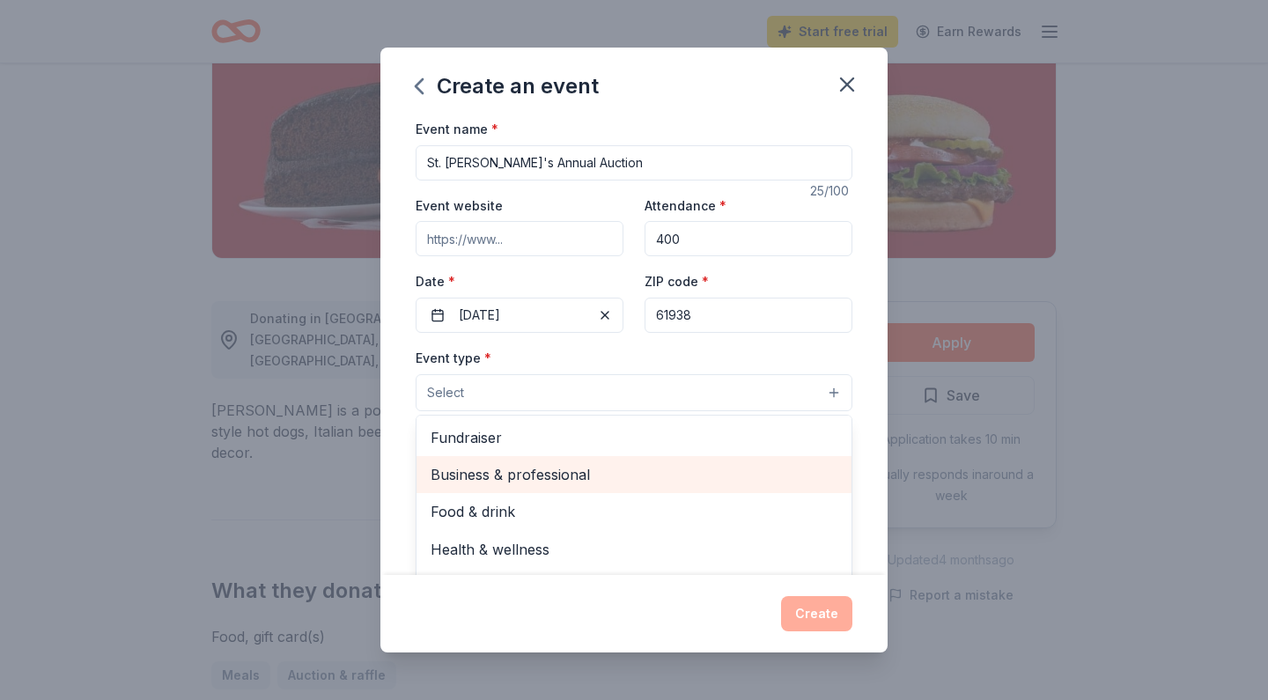
scroll to position [0, 0]
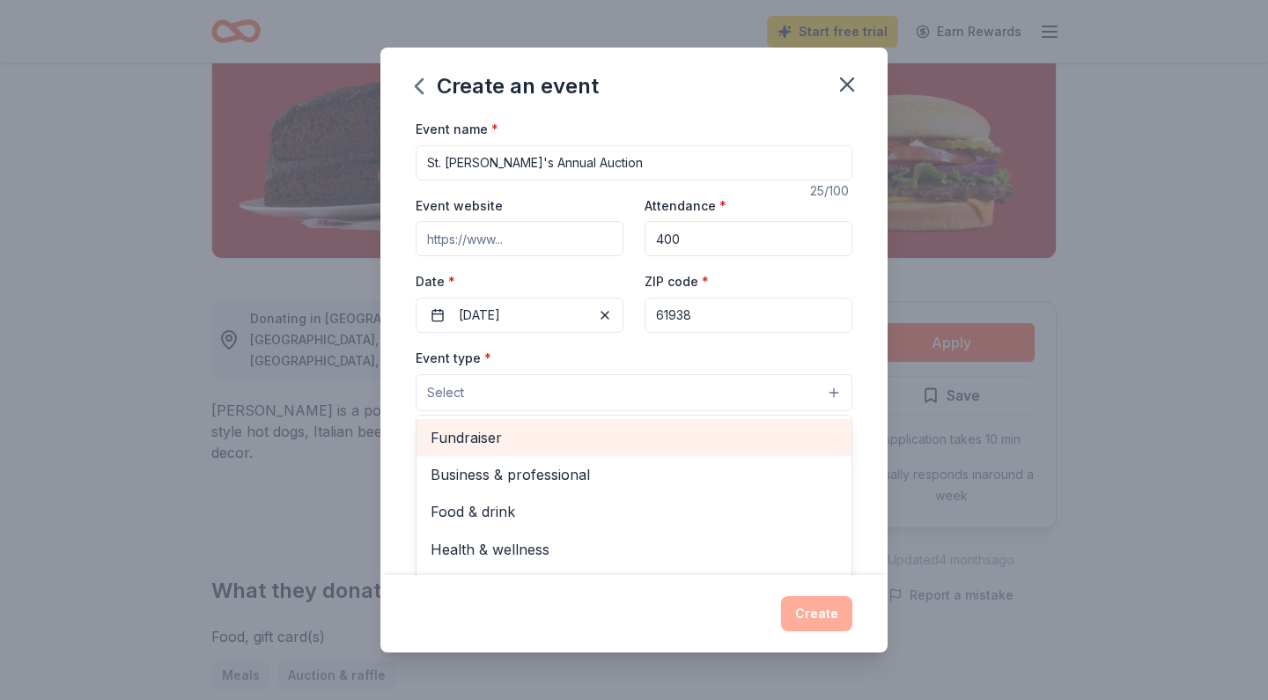
click at [652, 431] on span "Fundraiser" at bounding box center [634, 437] width 407 height 23
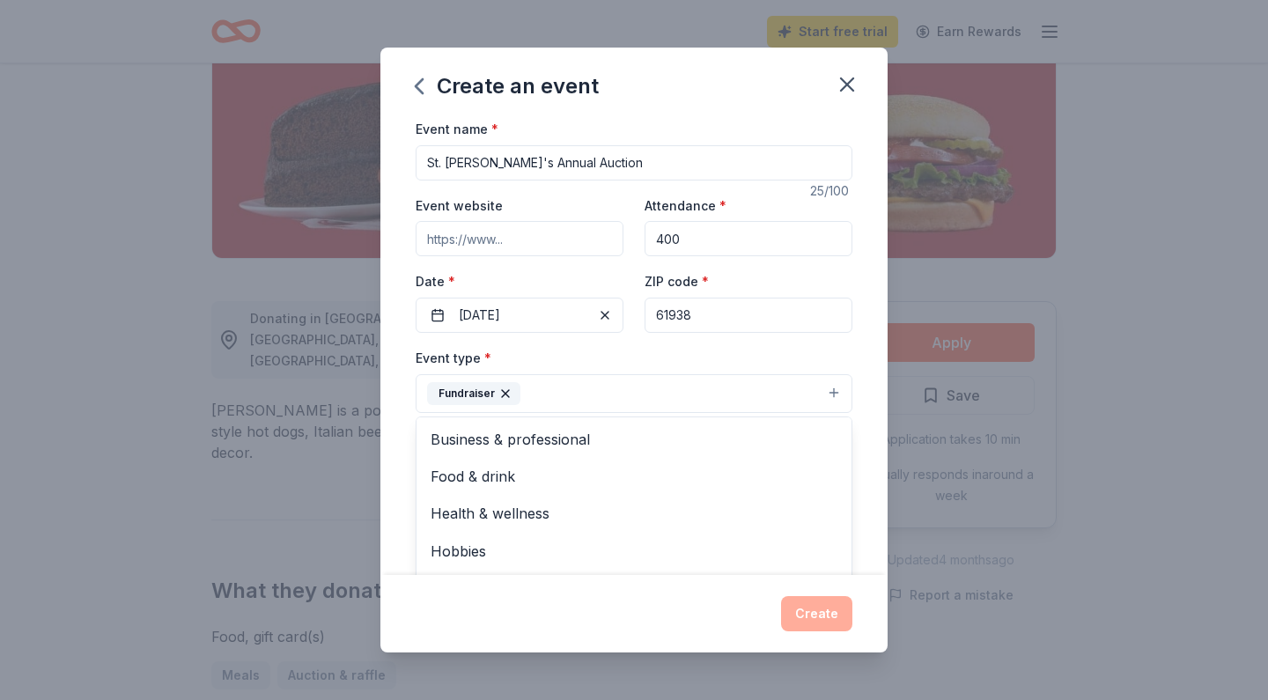
click at [766, 349] on div "Event type * Fundraiser Business & professional Food & drink Health & wellness …" at bounding box center [634, 380] width 437 height 66
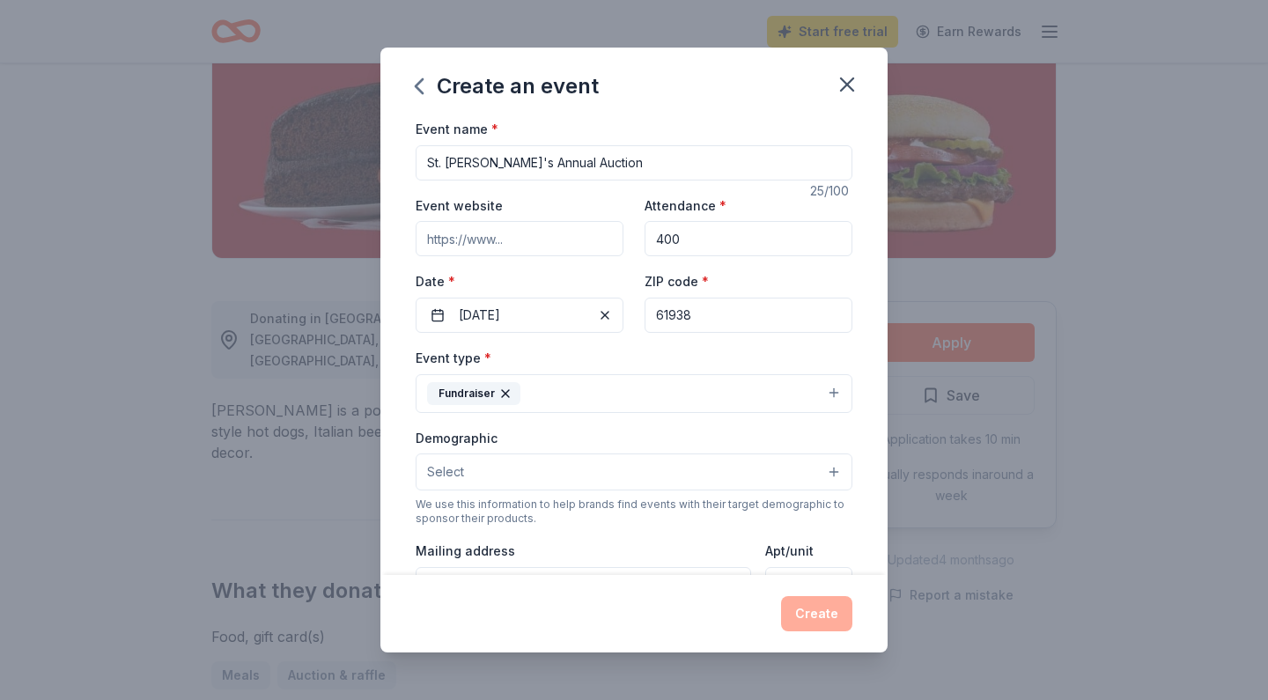
click at [714, 474] on button "Select" at bounding box center [634, 471] width 437 height 37
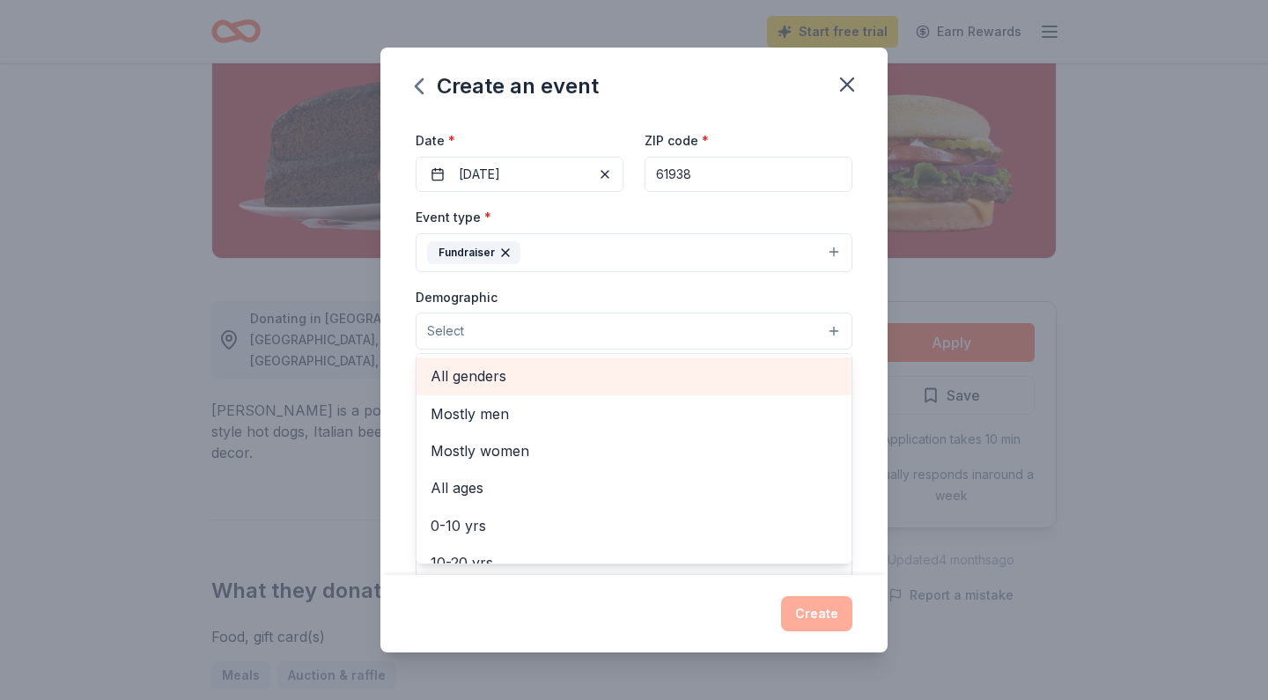
click at [681, 373] on span "All genders" at bounding box center [634, 375] width 407 height 23
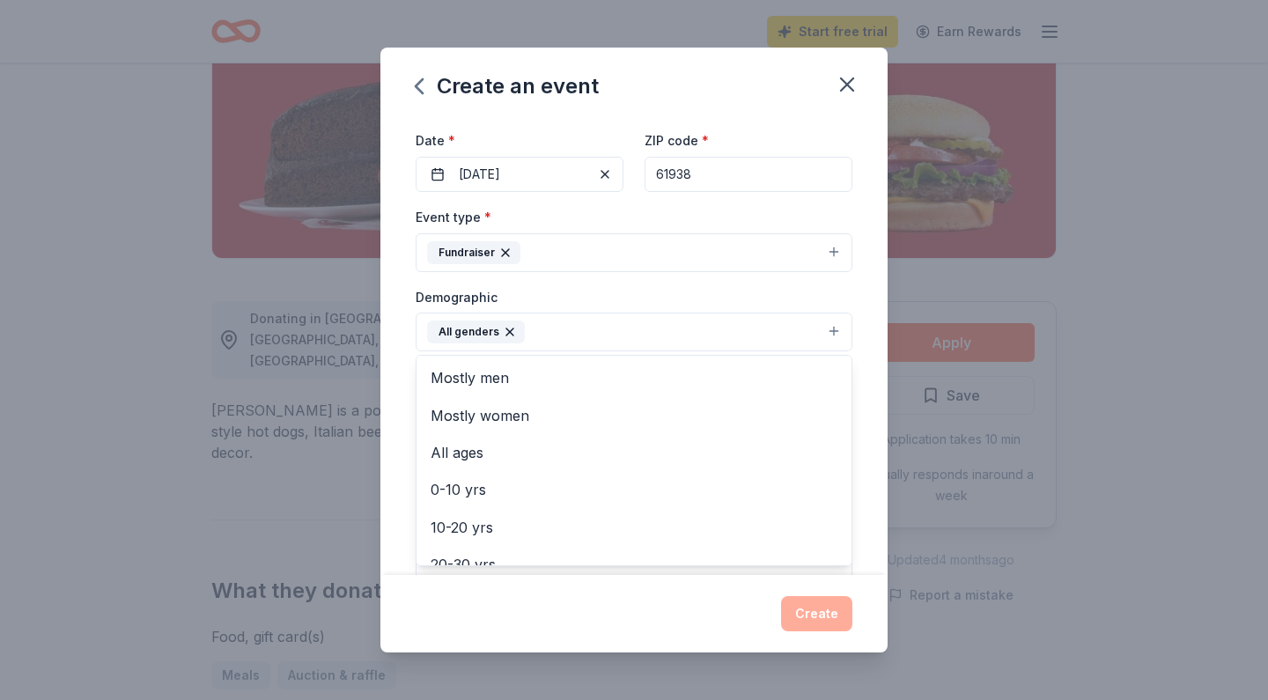
click at [866, 369] on div "Event name * St. John's Annual Auction 25 /100 Event website Attendance * 400 D…" at bounding box center [633, 346] width 507 height 457
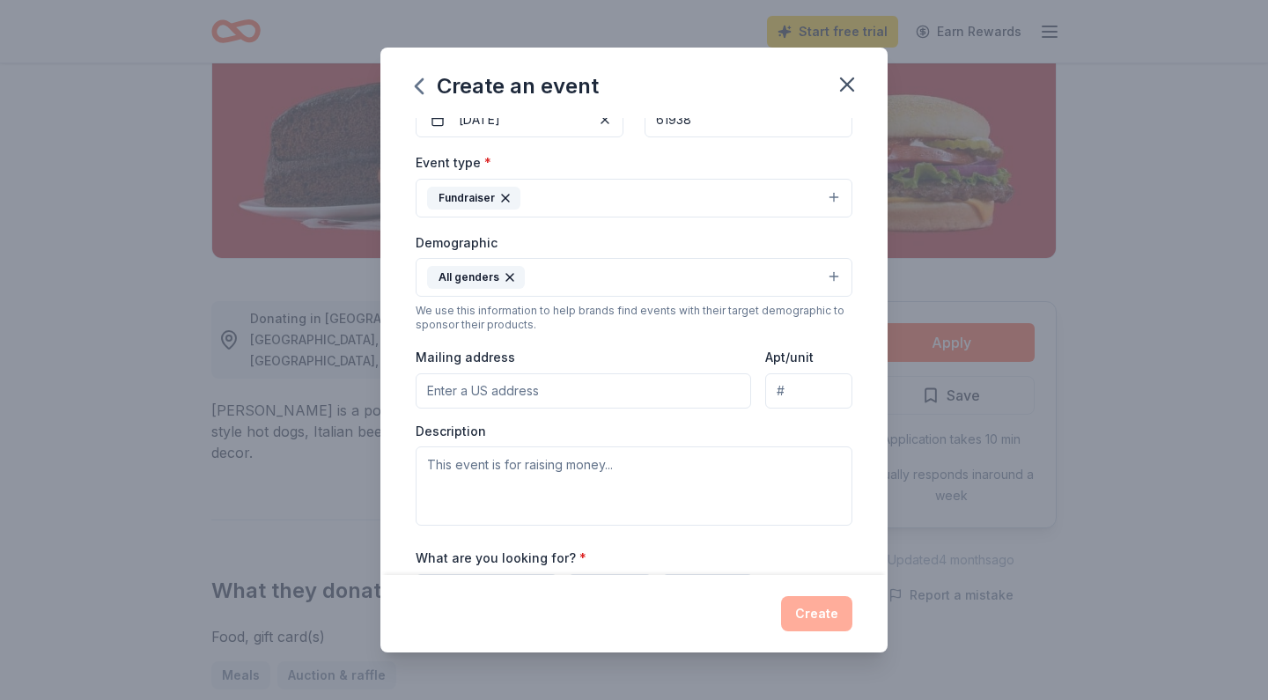
scroll to position [210, 0]
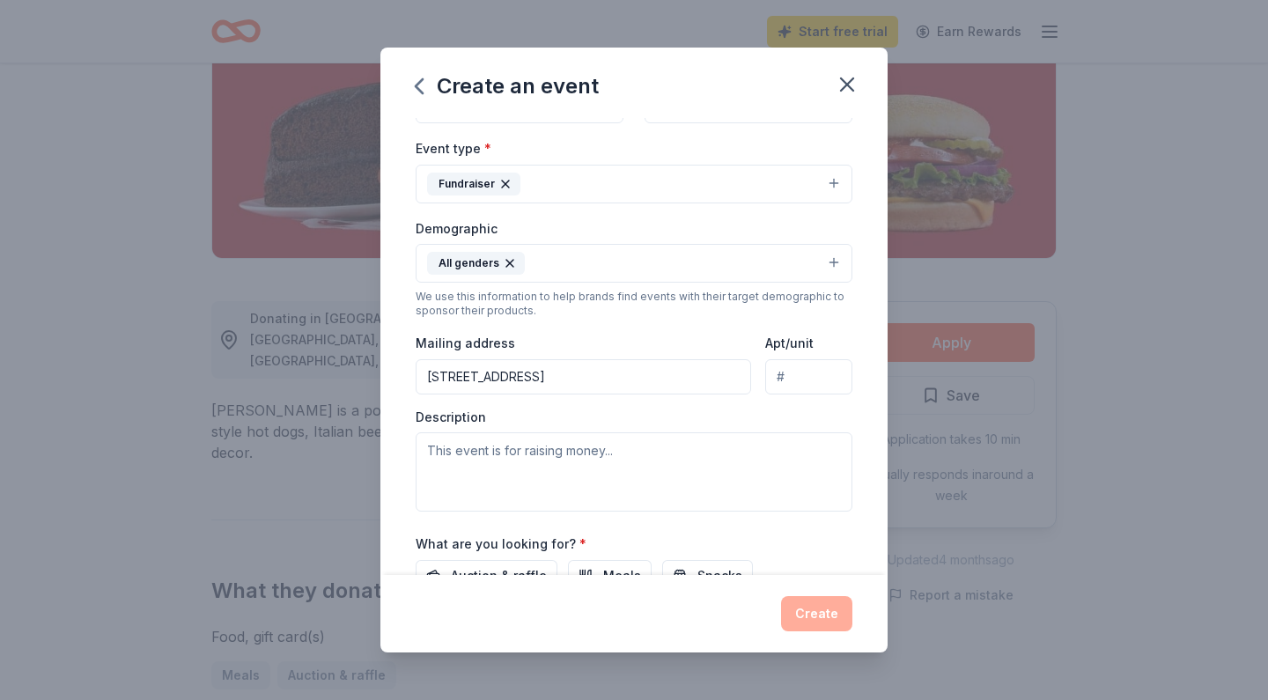
type input "100 Broadway Avenue, Mattoon, IL, 61938"
click at [761, 442] on textarea at bounding box center [634, 471] width 437 height 79
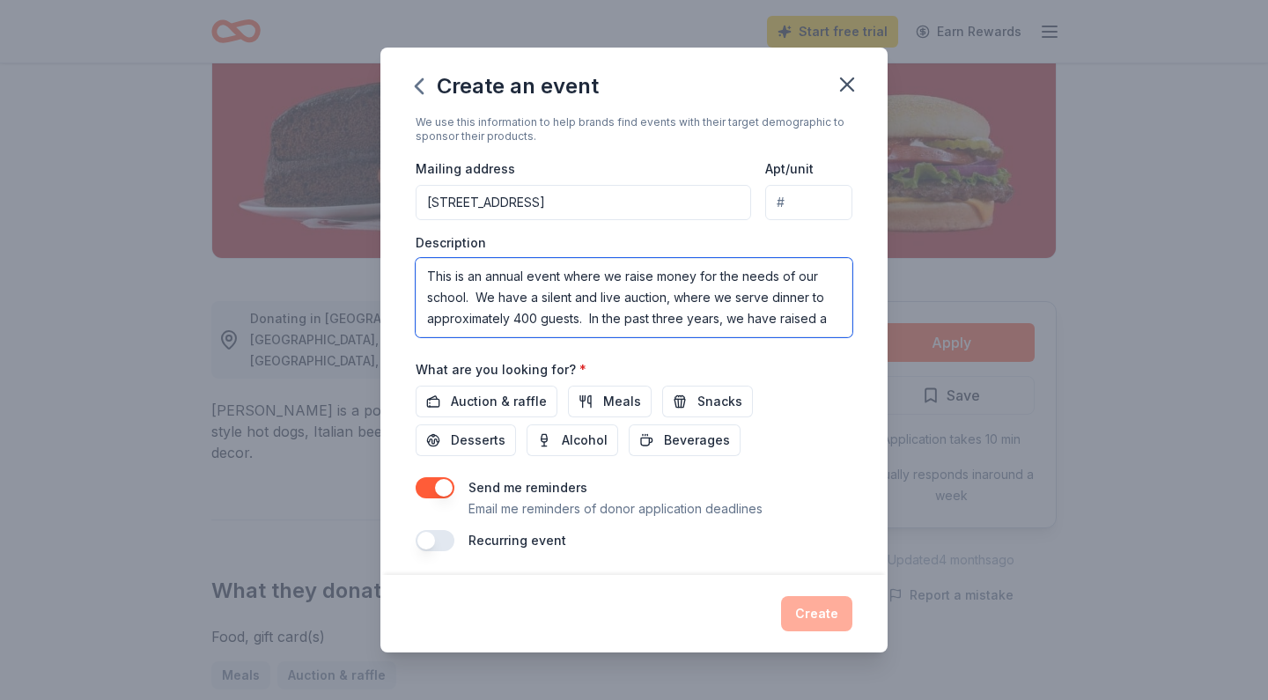
scroll to position [11, 0]
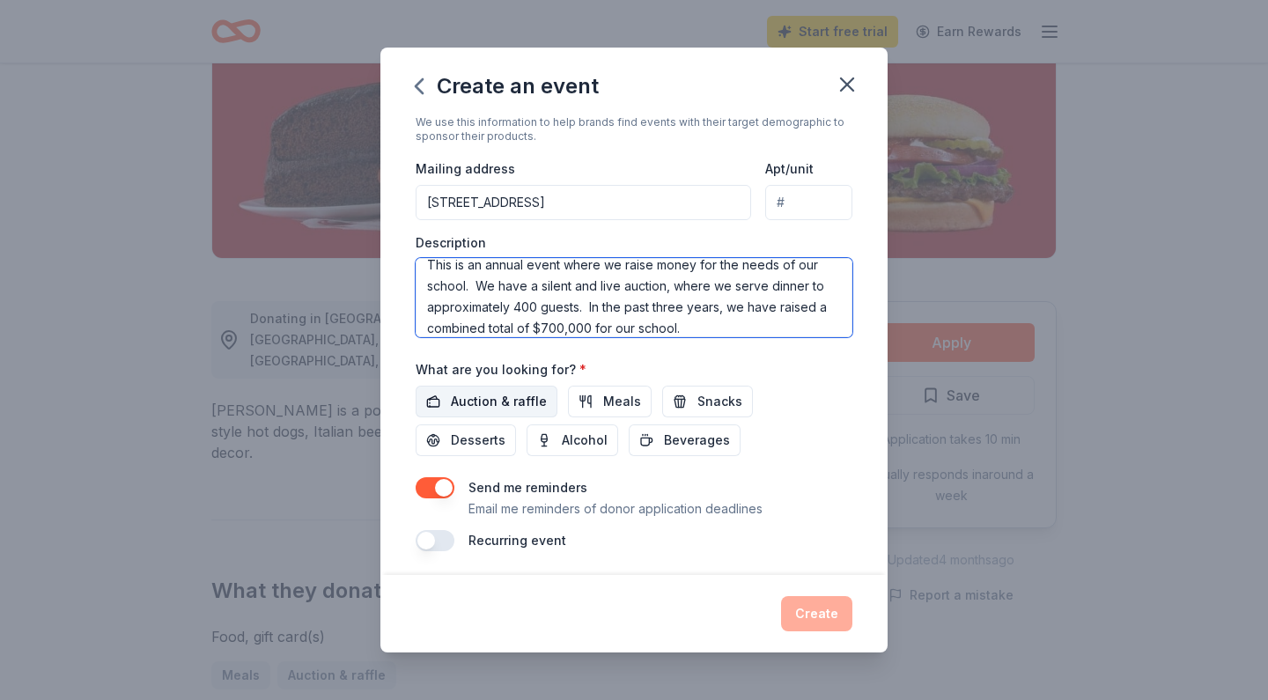
type textarea "This is an annual event where we raise money for the needs of our school. We ha…"
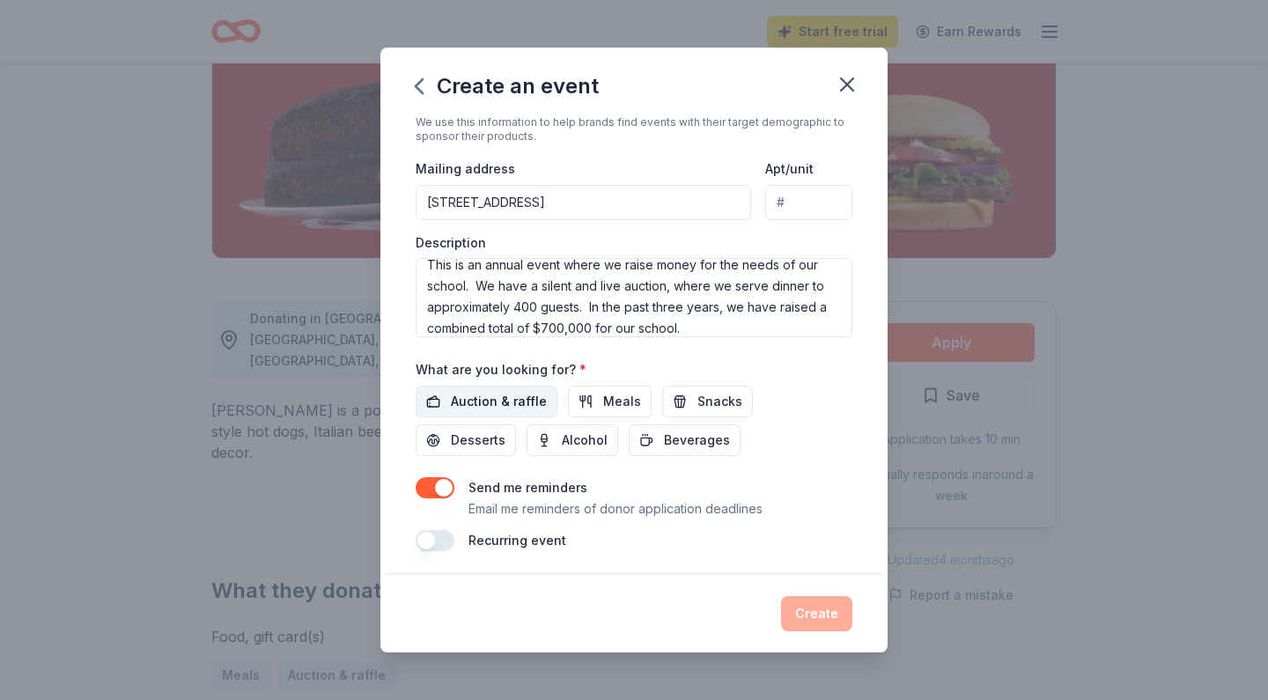
click at [523, 401] on span "Auction & raffle" at bounding box center [499, 401] width 96 height 21
click at [440, 539] on button "button" at bounding box center [435, 540] width 39 height 21
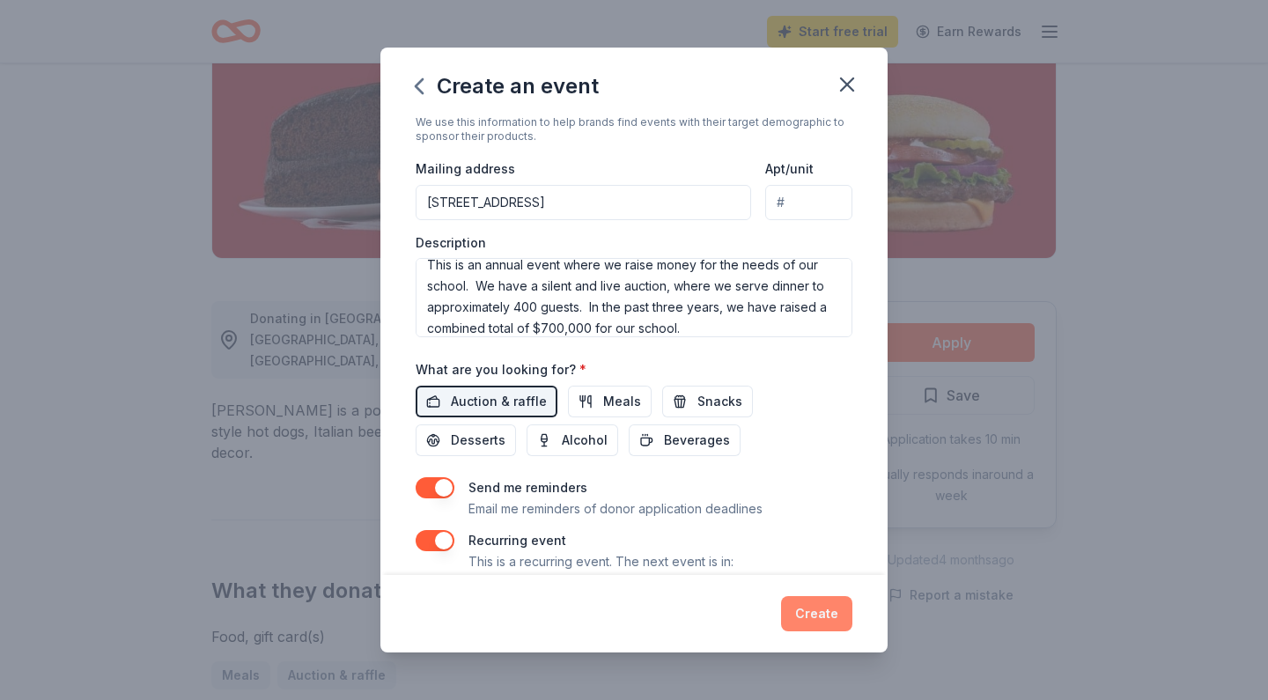
click at [824, 621] on button "Create" at bounding box center [816, 613] width 71 height 35
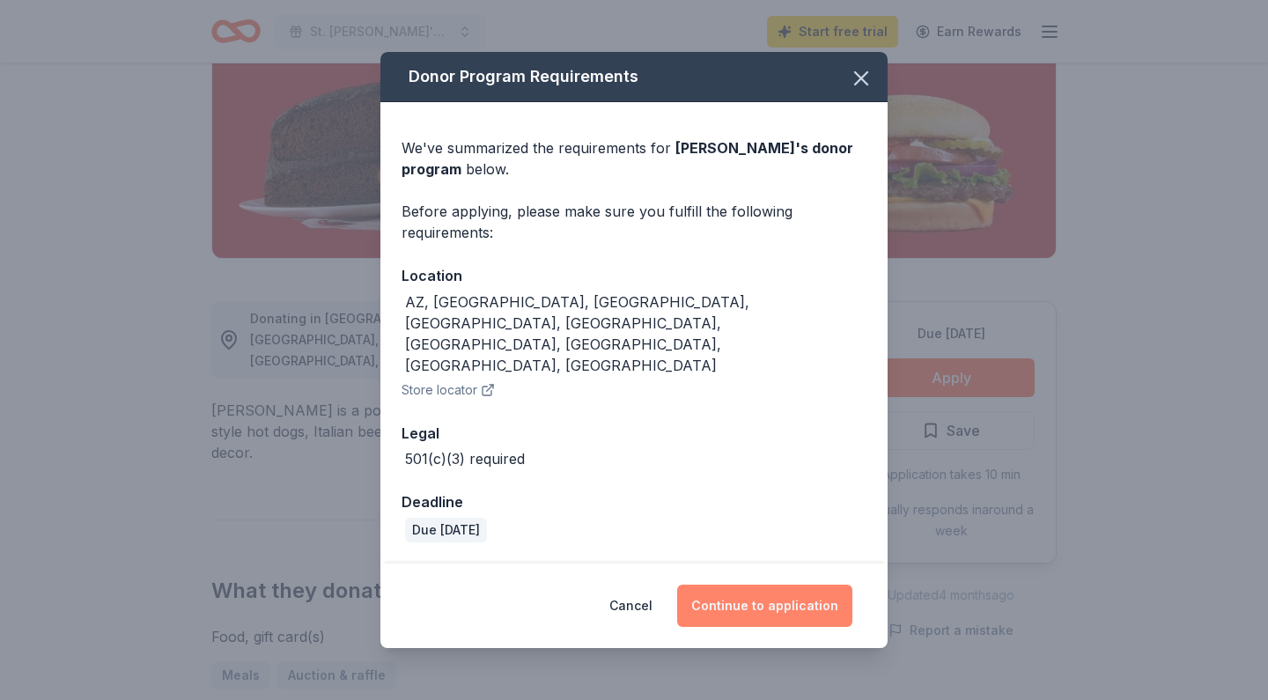
click at [803, 585] on button "Continue to application" at bounding box center [764, 606] width 175 height 42
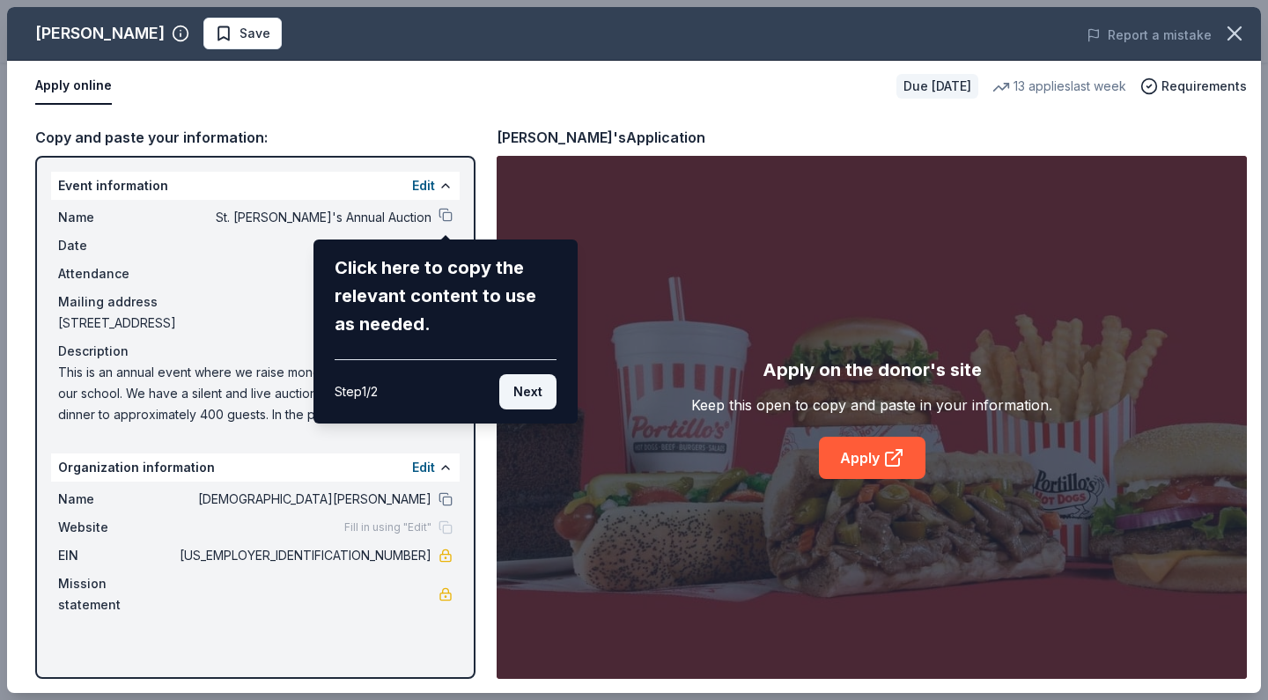
click at [534, 397] on button "Next" at bounding box center [527, 391] width 57 height 35
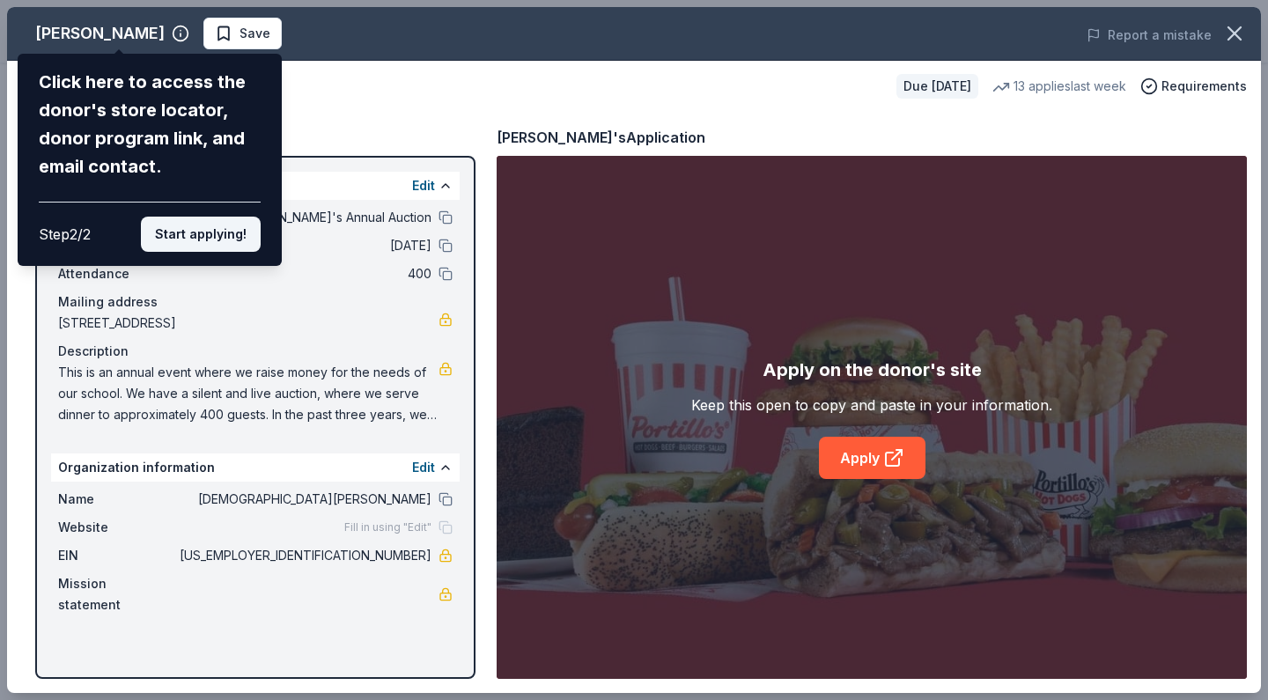
click at [224, 217] on button "Start applying!" at bounding box center [201, 234] width 120 height 35
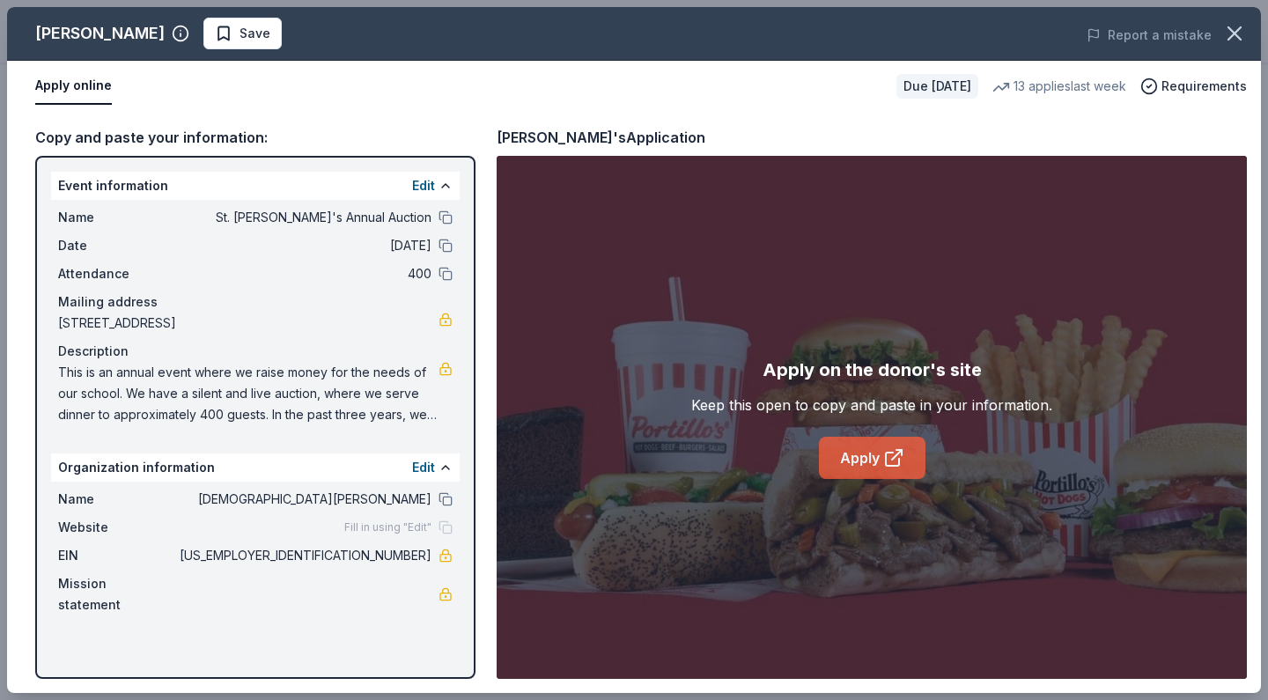
click at [873, 460] on link "Apply" at bounding box center [872, 458] width 107 height 42
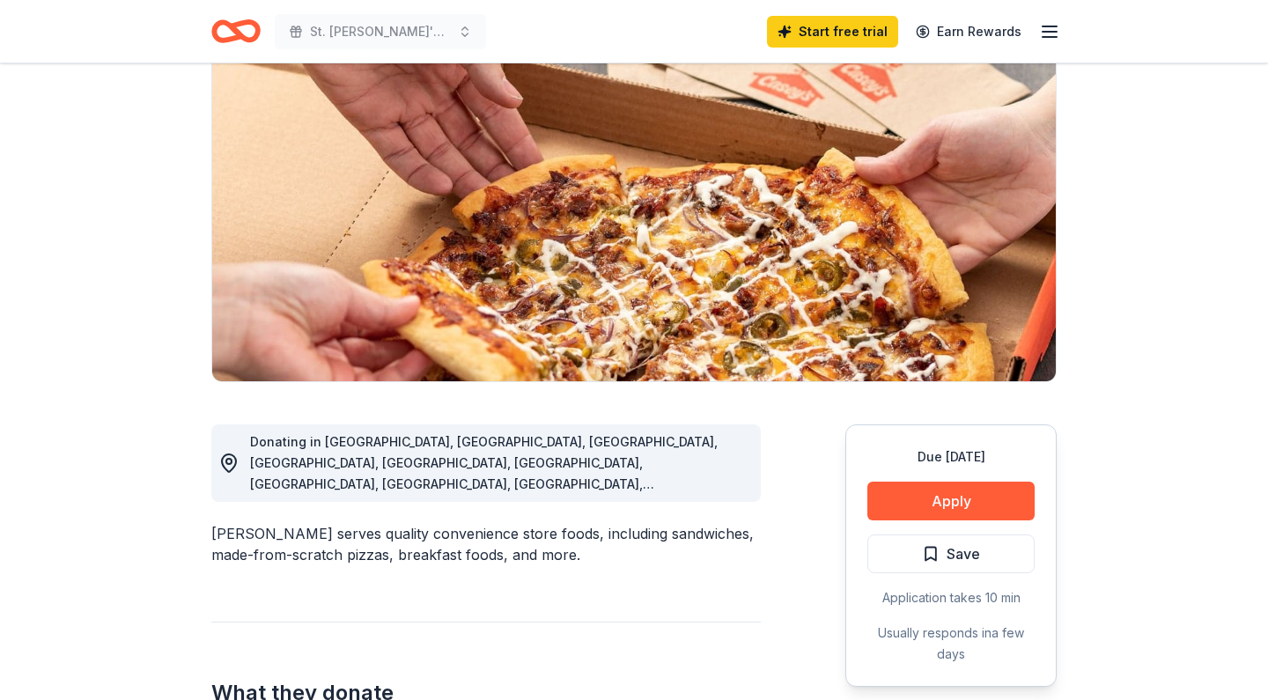
scroll to position [156, 0]
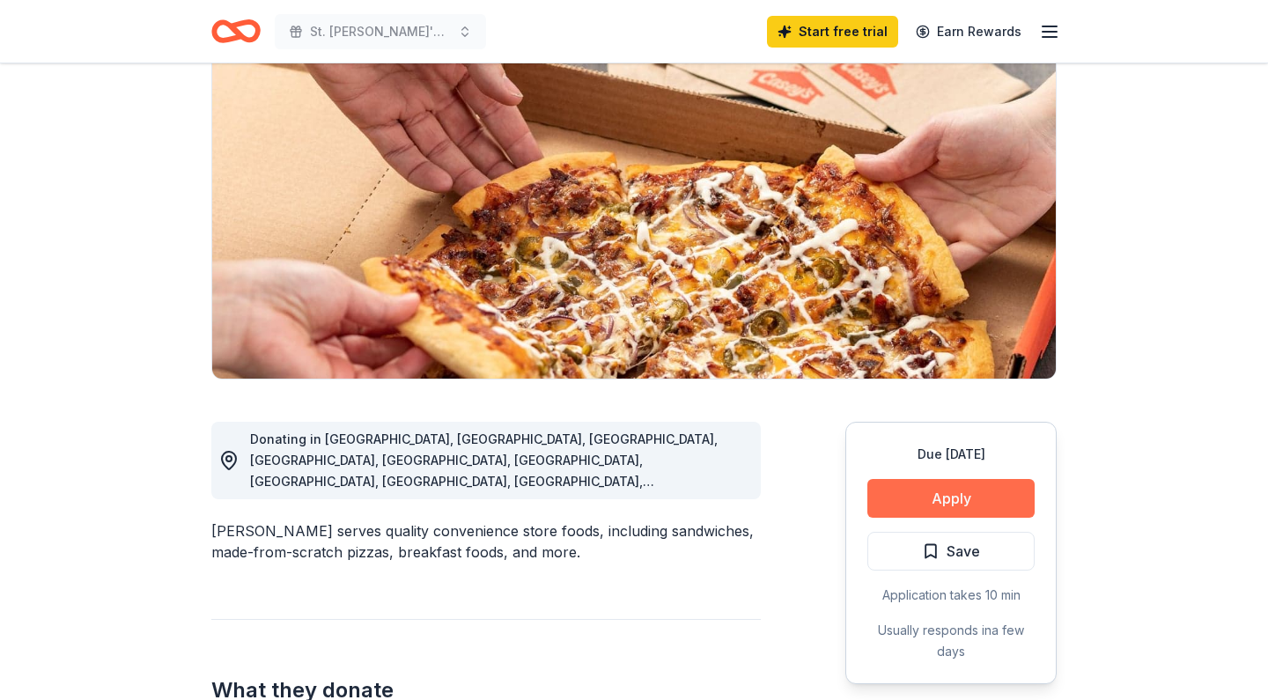
click at [996, 491] on button "Apply" at bounding box center [950, 498] width 167 height 39
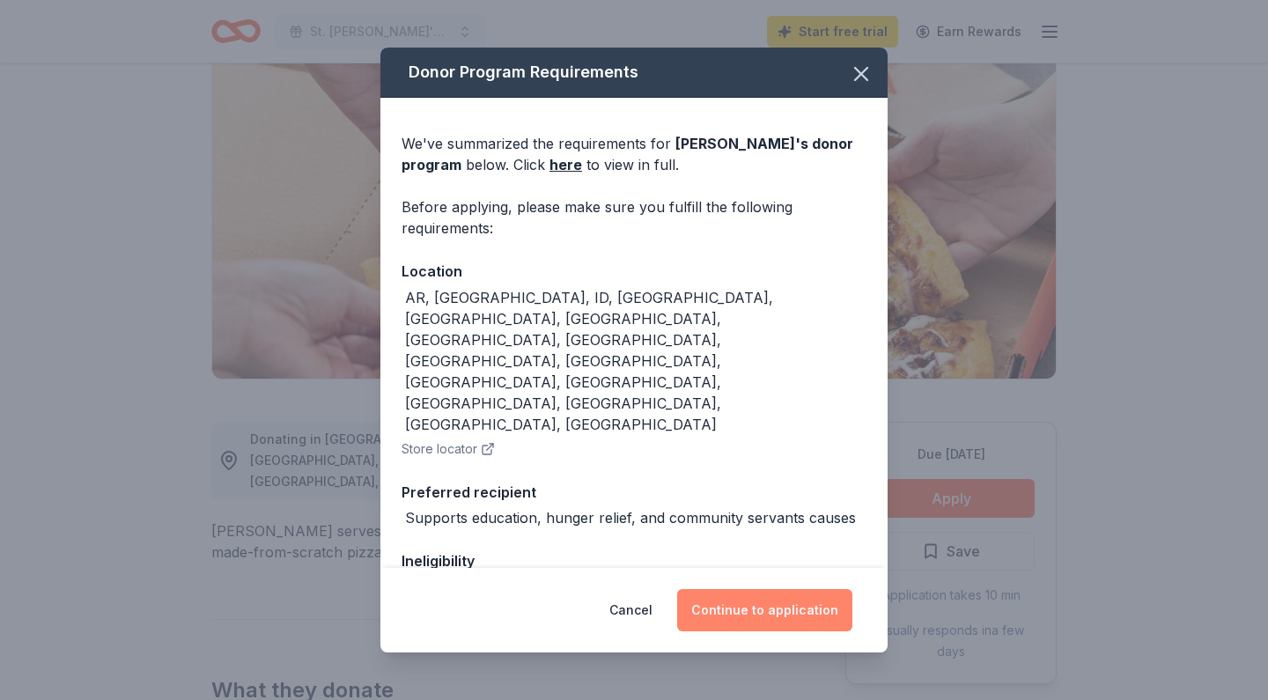
click at [776, 614] on button "Continue to application" at bounding box center [764, 610] width 175 height 42
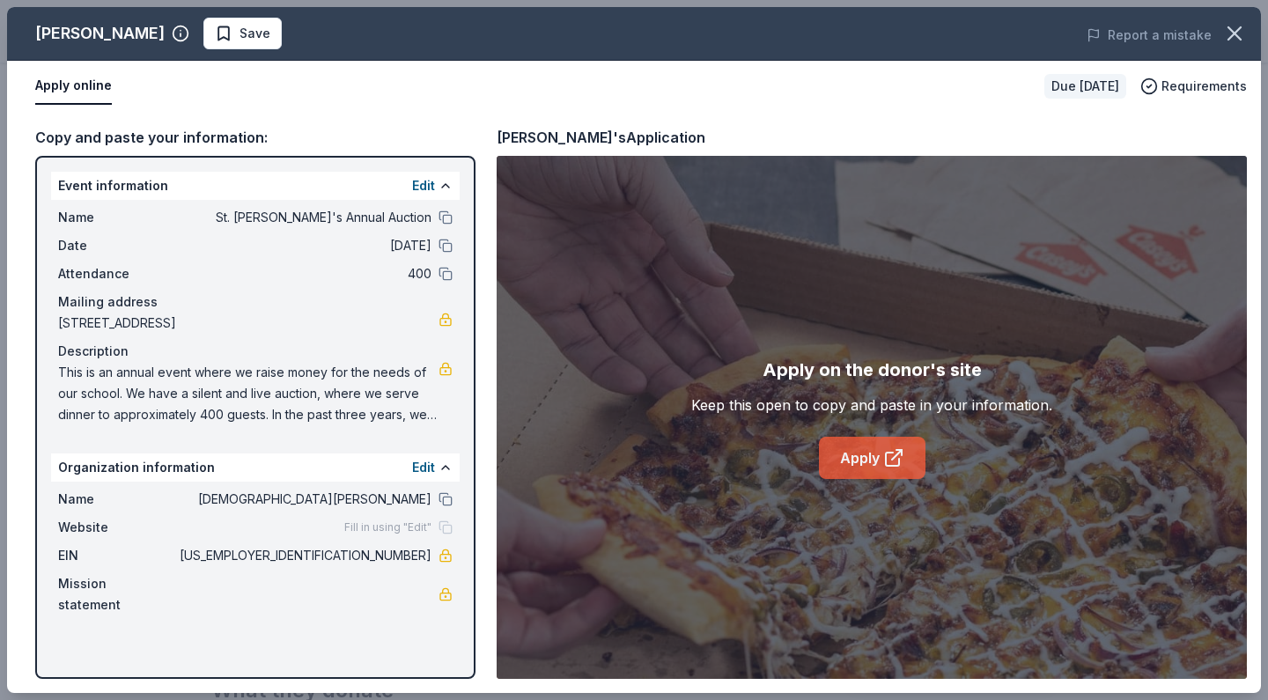
click at [892, 459] on icon at bounding box center [897, 455] width 10 height 10
click at [872, 460] on link "Apply" at bounding box center [872, 458] width 107 height 42
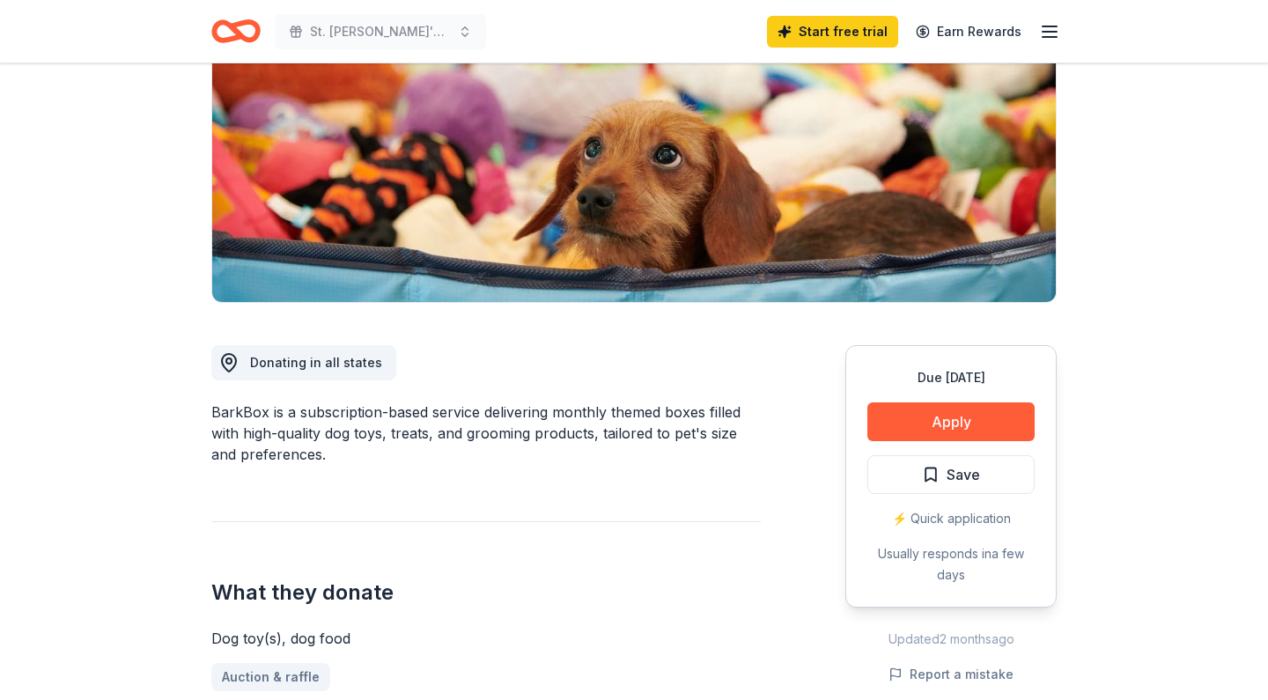
scroll to position [245, 0]
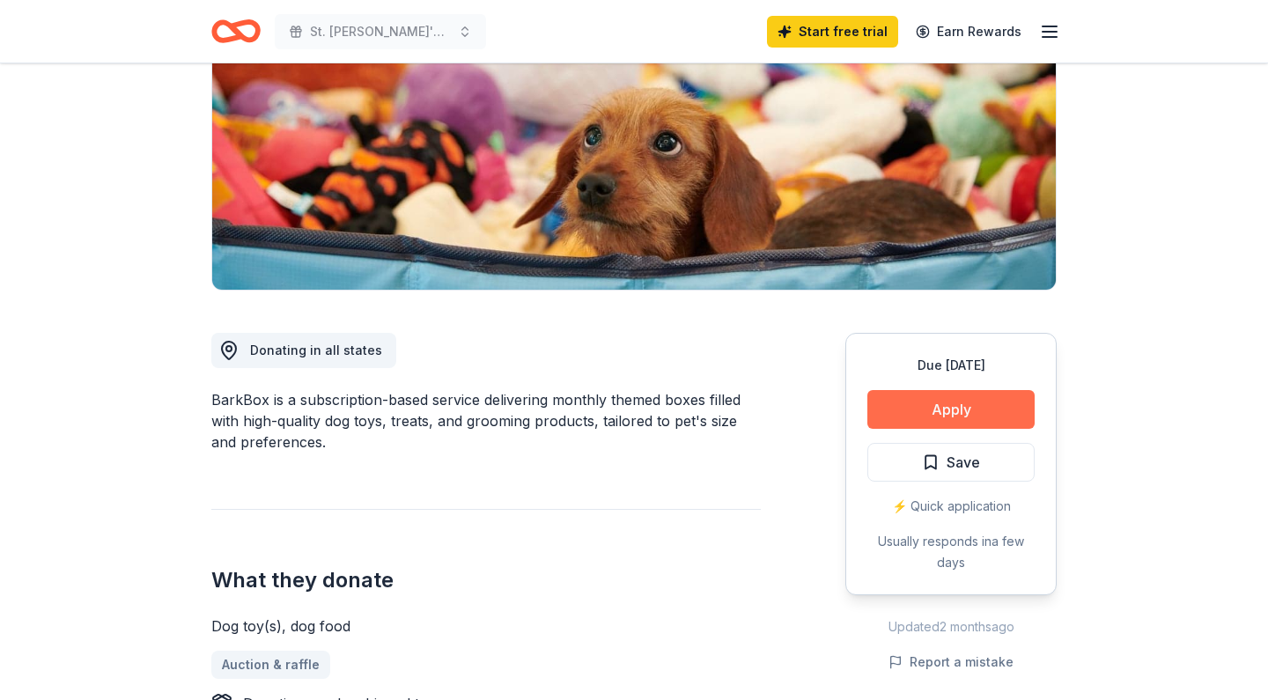
click at [983, 409] on button "Apply" at bounding box center [950, 409] width 167 height 39
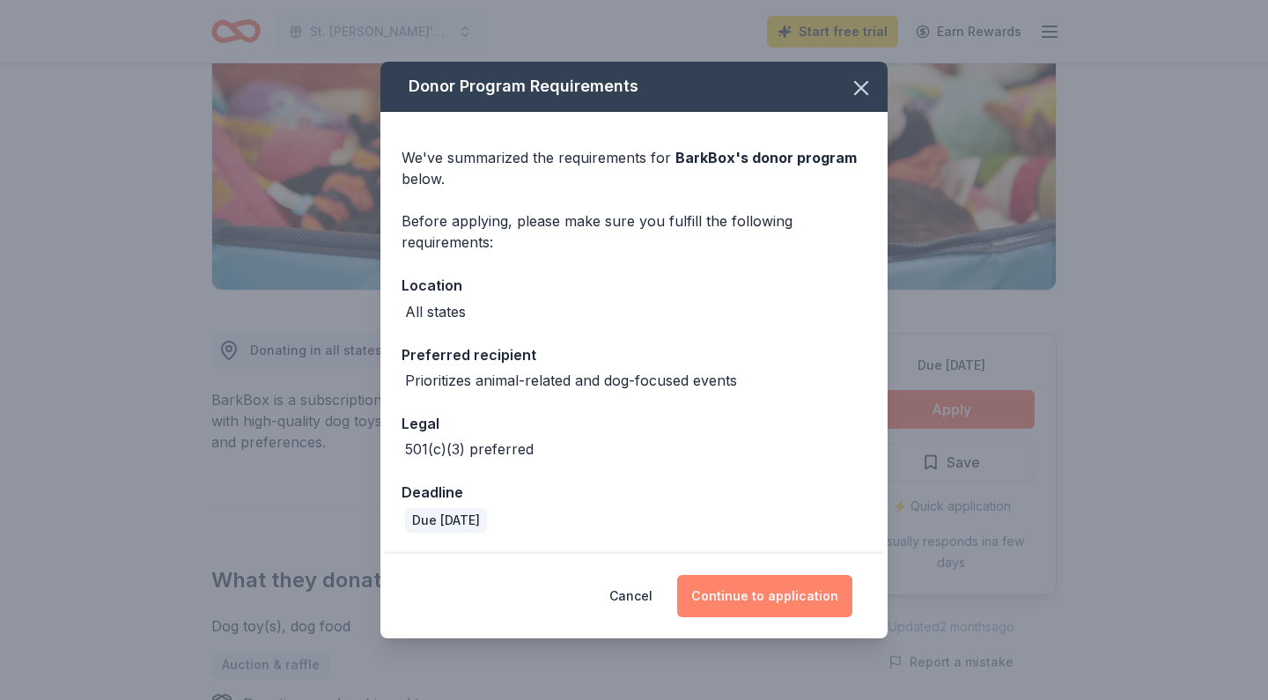
click at [810, 598] on button "Continue to application" at bounding box center [764, 596] width 175 height 42
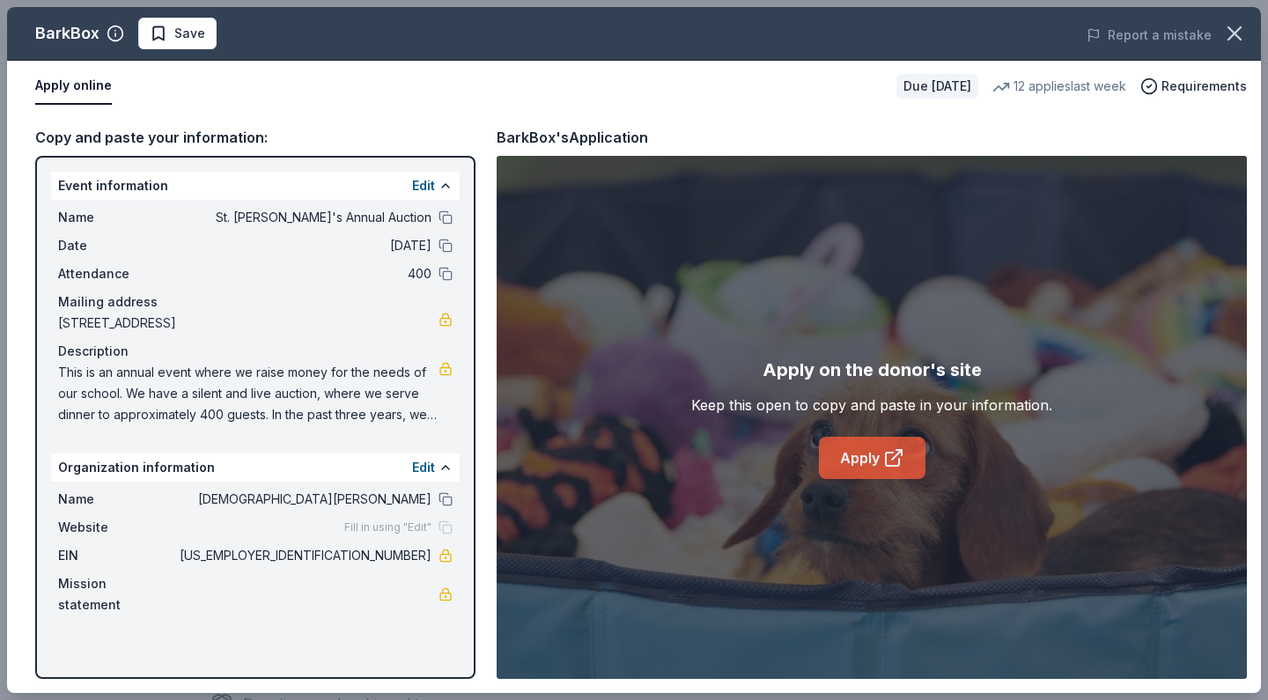
click at [856, 464] on link "Apply" at bounding box center [872, 458] width 107 height 42
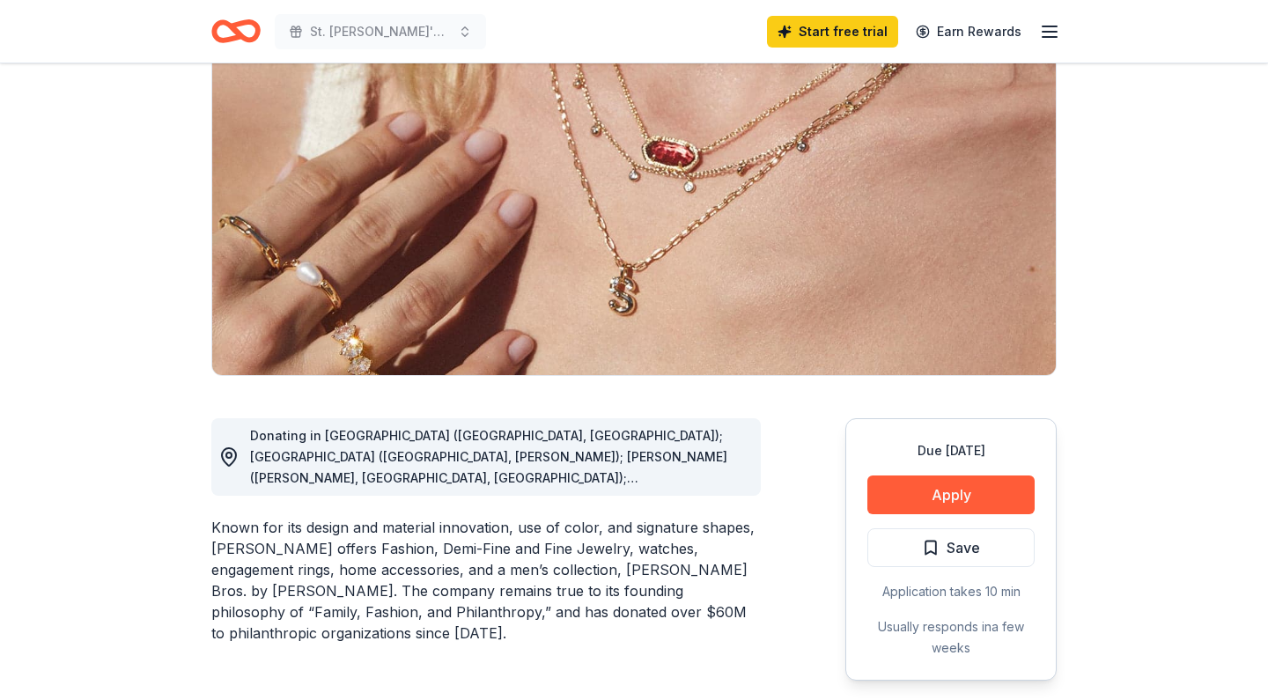
scroll to position [206, 0]
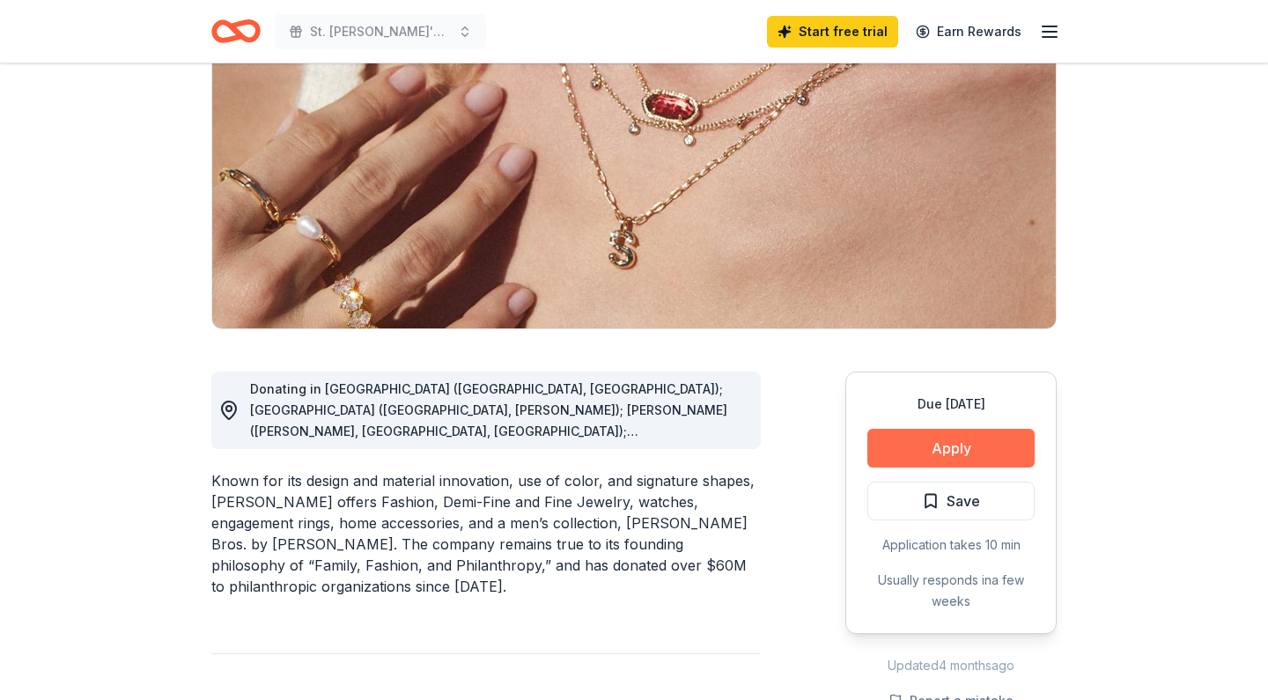
click at [979, 453] on button "Apply" at bounding box center [950, 448] width 167 height 39
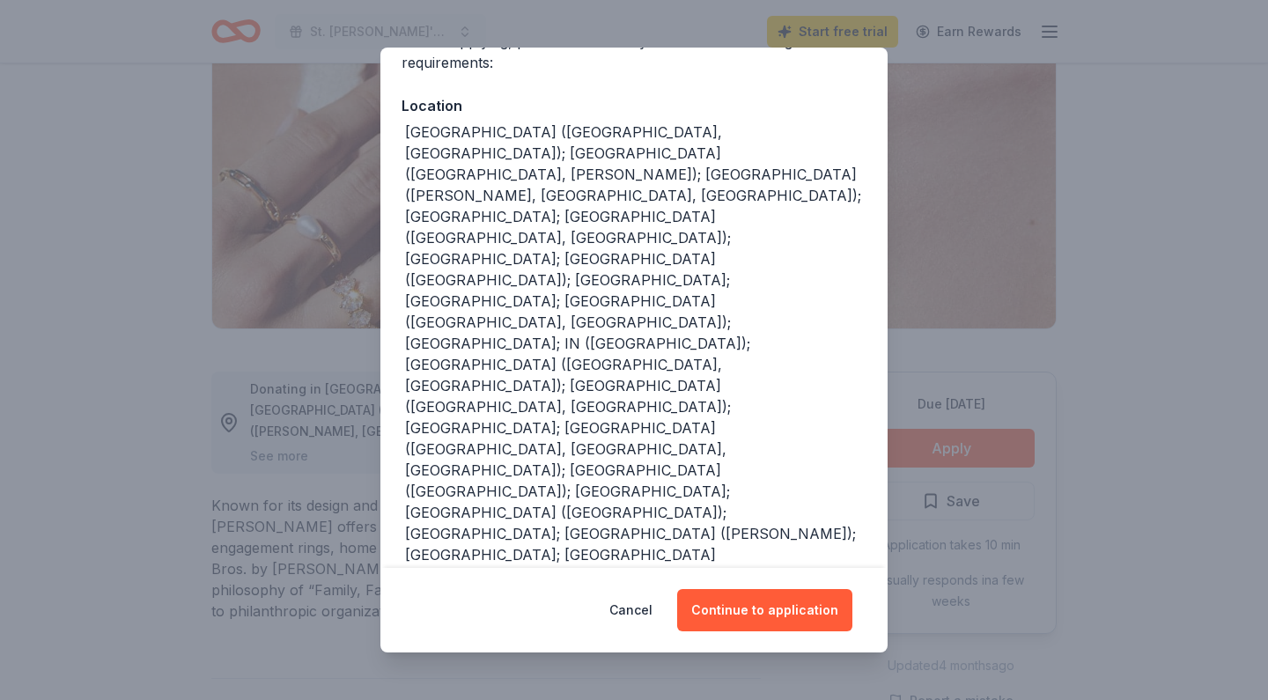
scroll to position [164, 0]
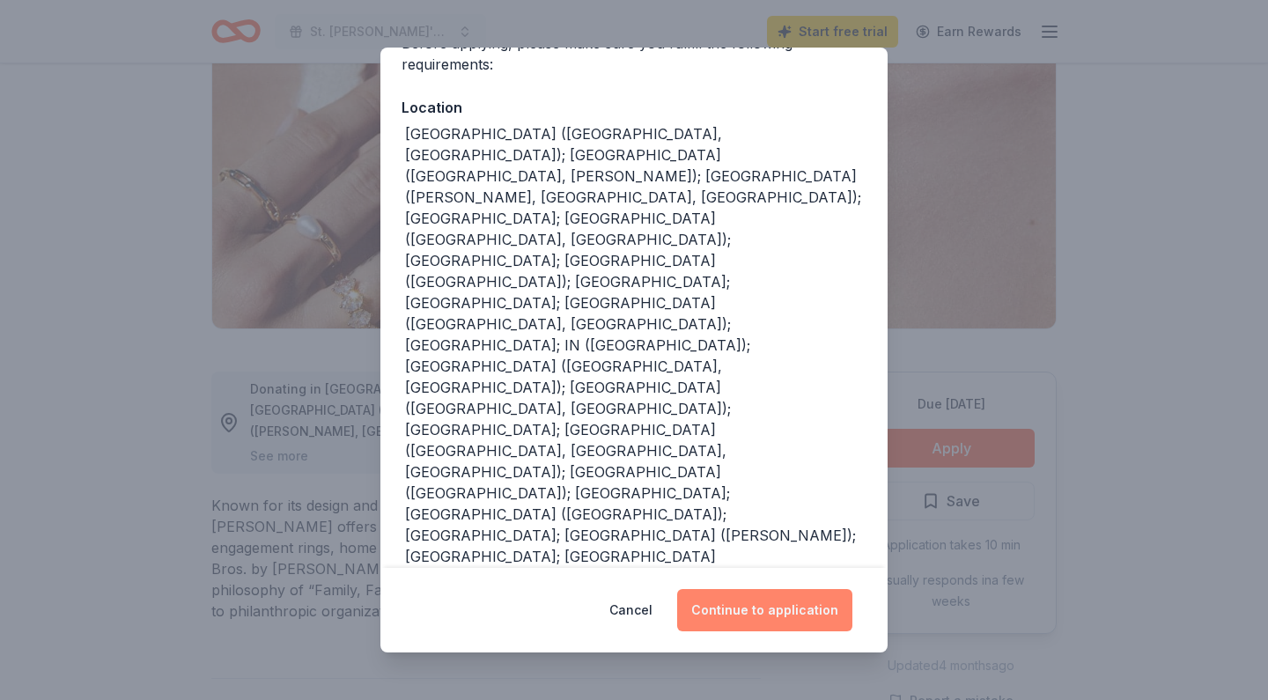
click at [797, 615] on button "Continue to application" at bounding box center [764, 610] width 175 height 42
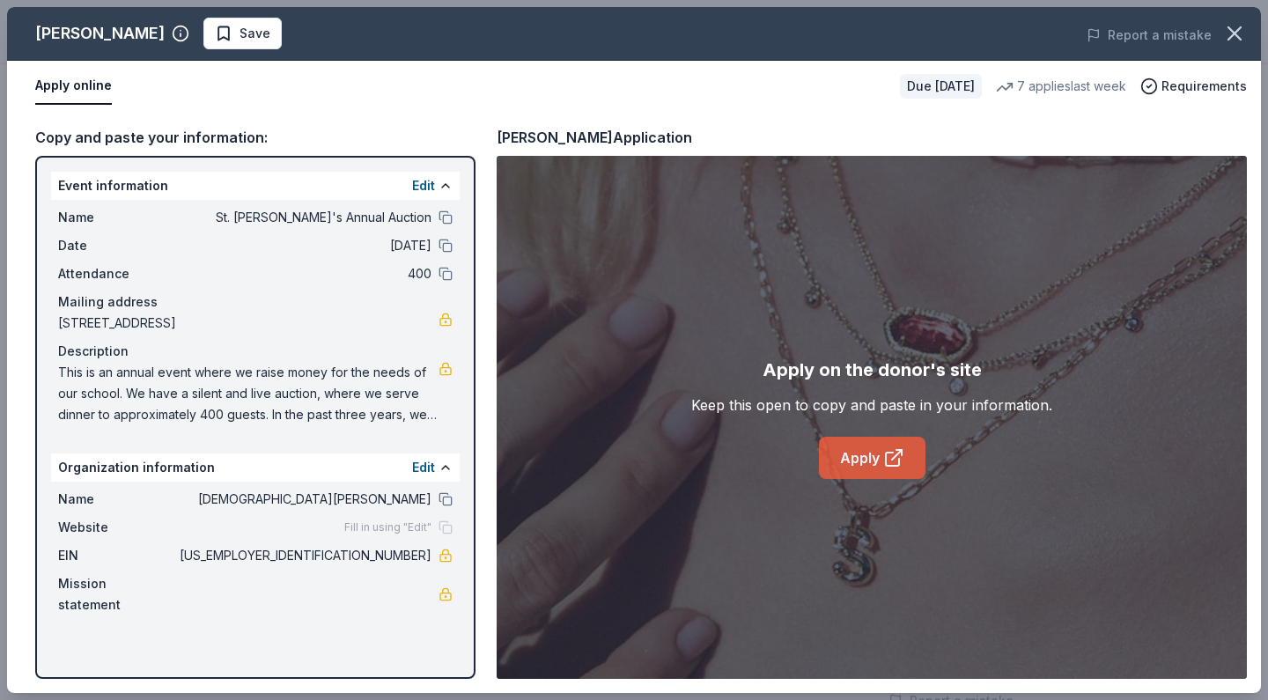
click at [862, 456] on link "Apply" at bounding box center [872, 458] width 107 height 42
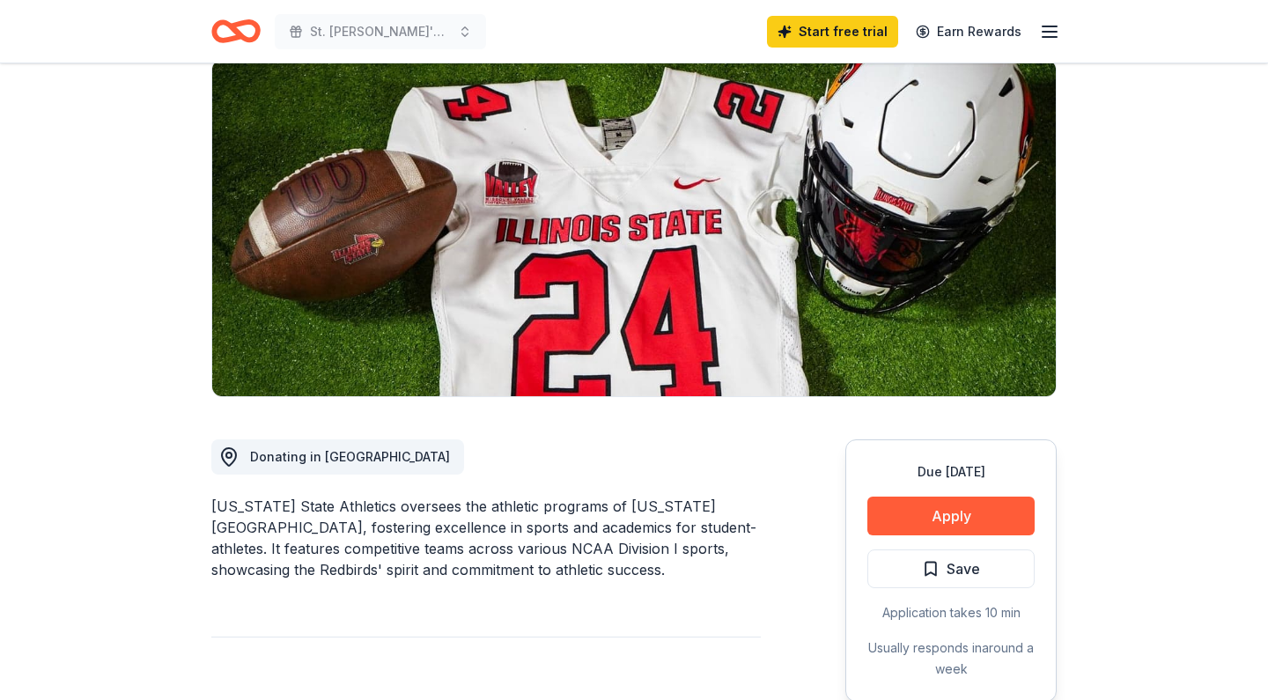
scroll to position [195, 0]
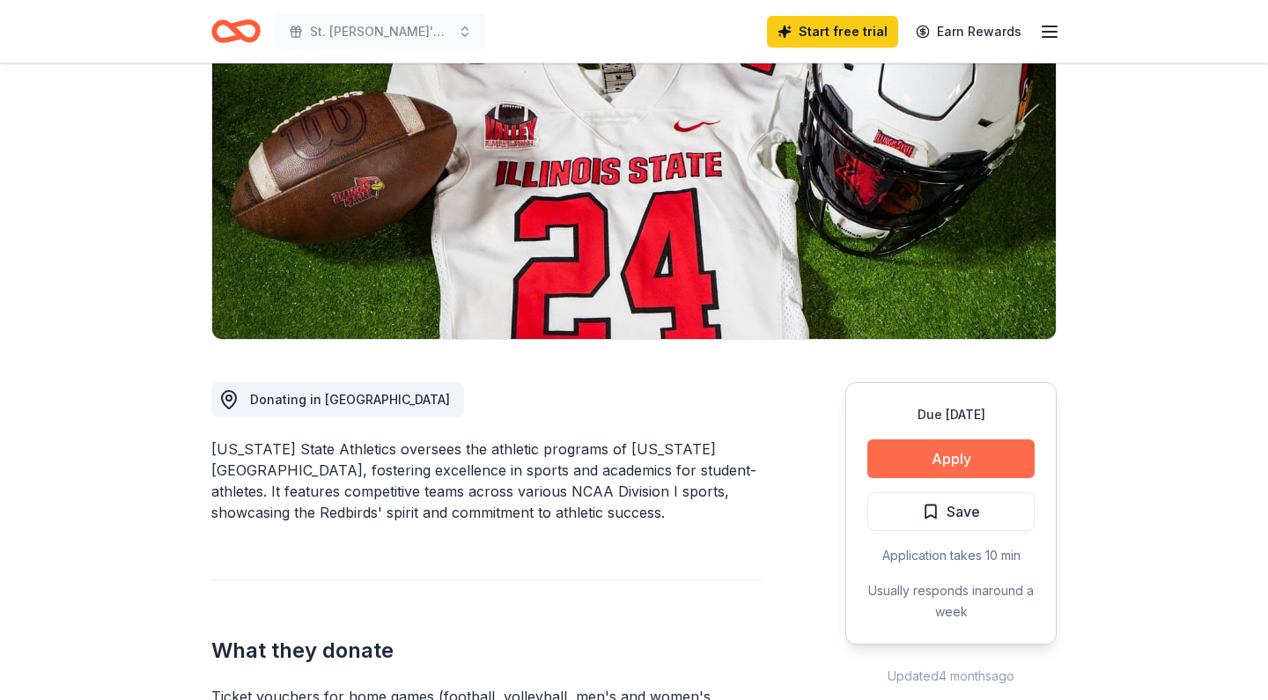
click at [1010, 465] on button "Apply" at bounding box center [950, 458] width 167 height 39
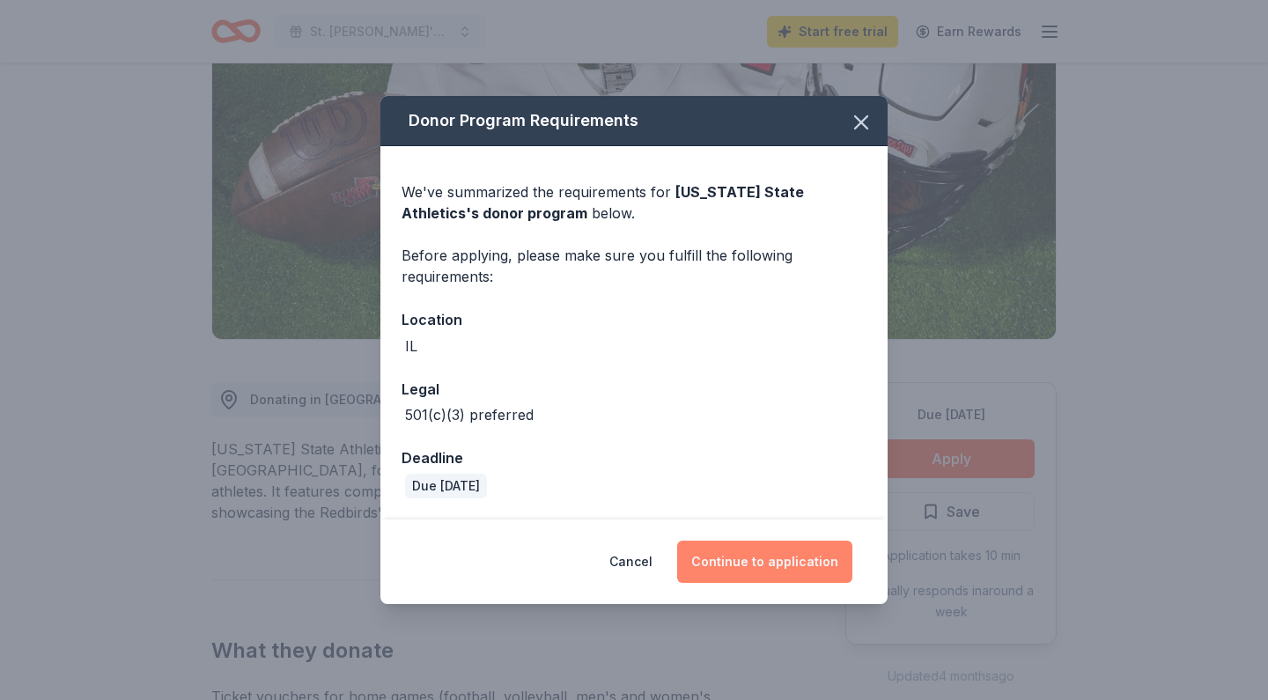
click at [769, 564] on button "Continue to application" at bounding box center [764, 562] width 175 height 42
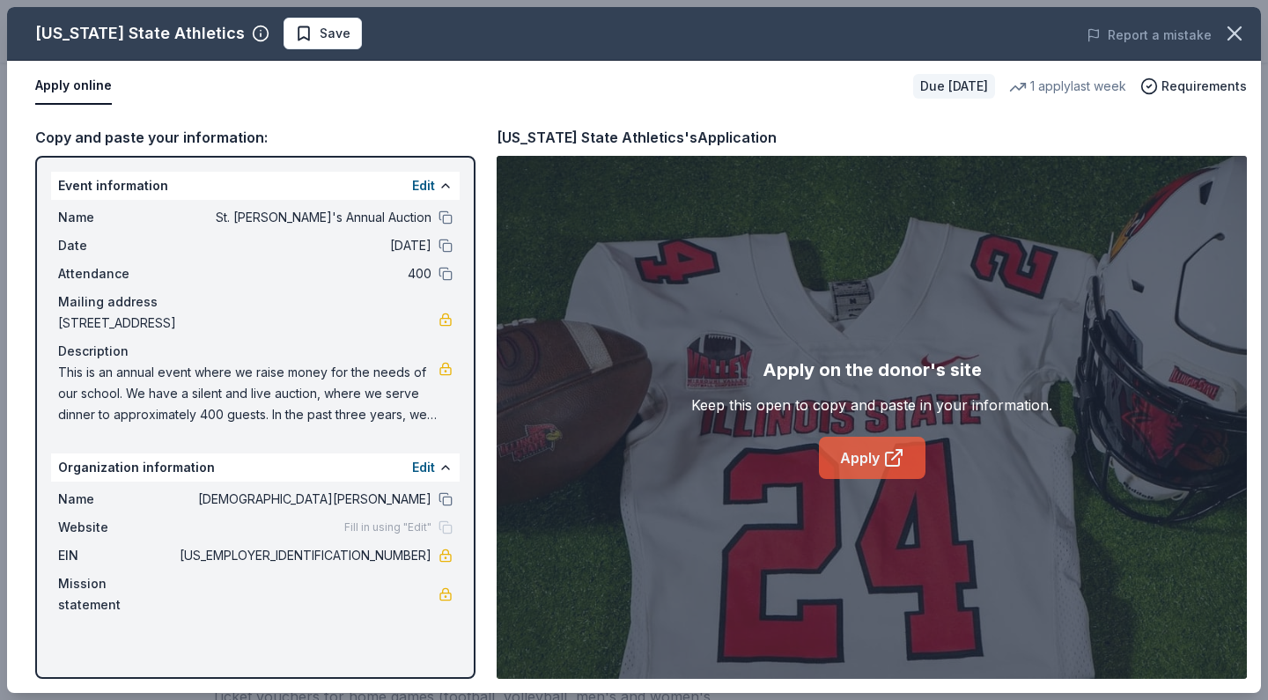
click at [858, 460] on link "Apply" at bounding box center [872, 458] width 107 height 42
